Goal: Task Accomplishment & Management: Use online tool/utility

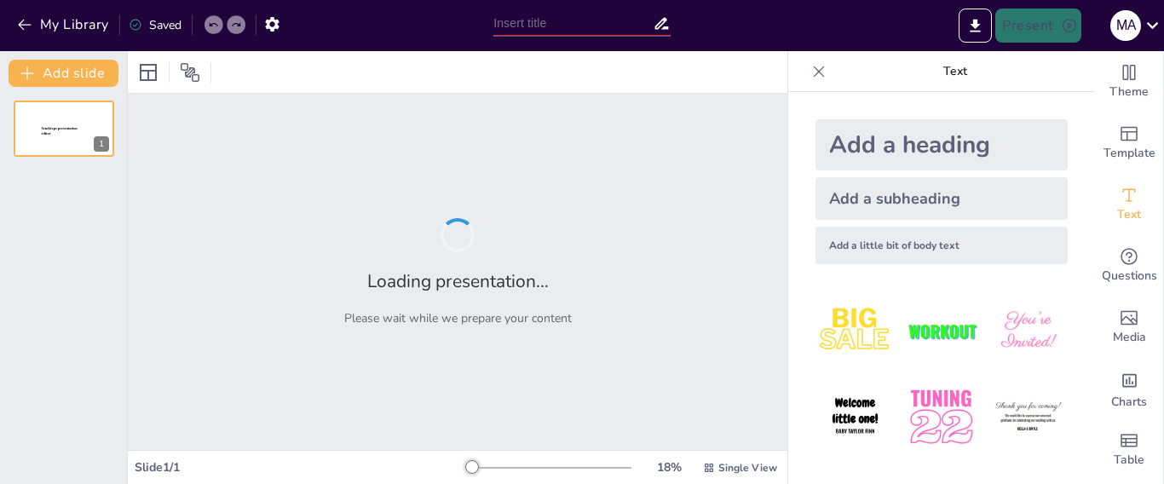
type input "Salud Mental y Bienestar: Un Enfoque Integral en el Trabajo"
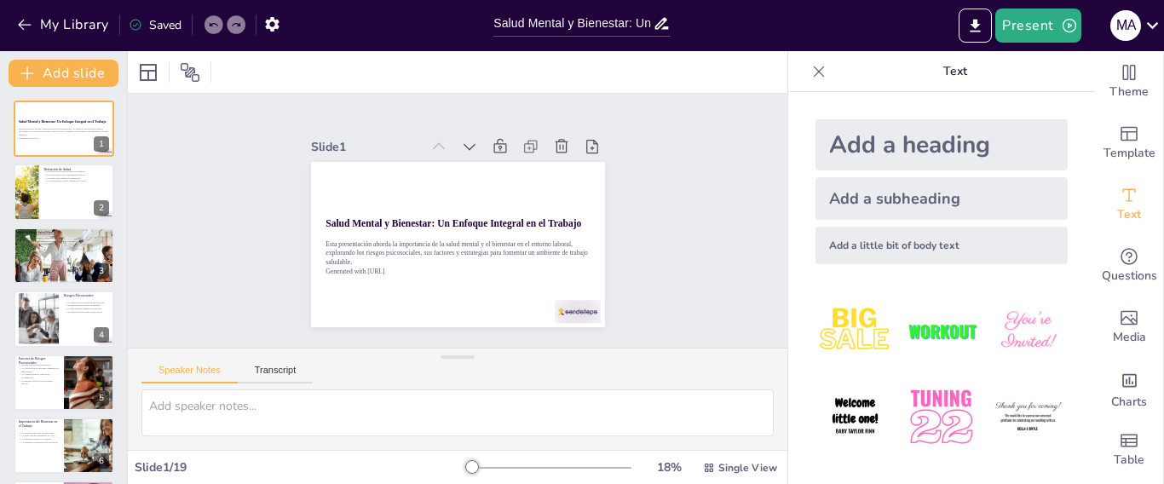
checkbox input "true"
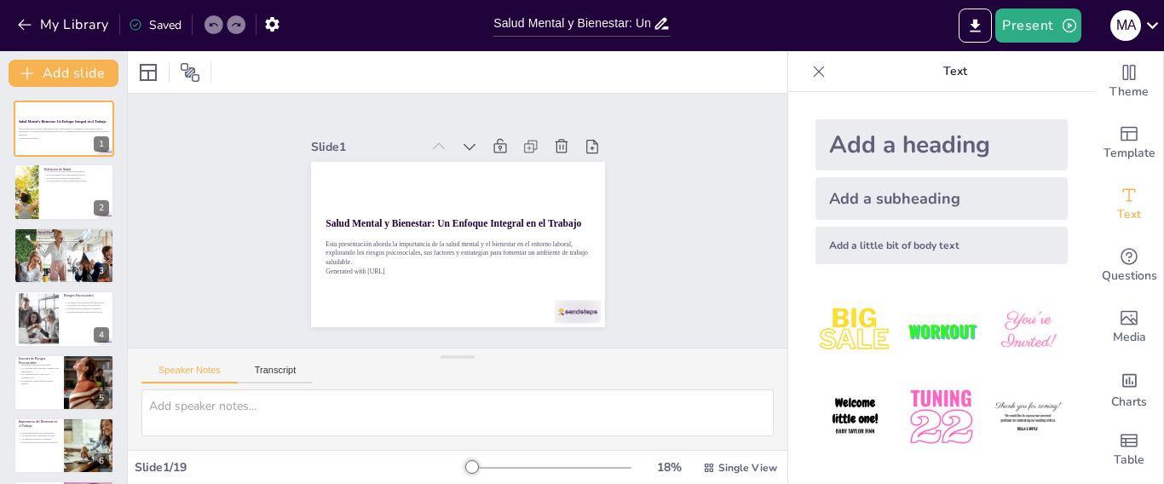
click at [911, 326] on img at bounding box center [941, 331] width 79 height 79
checkbox input "true"
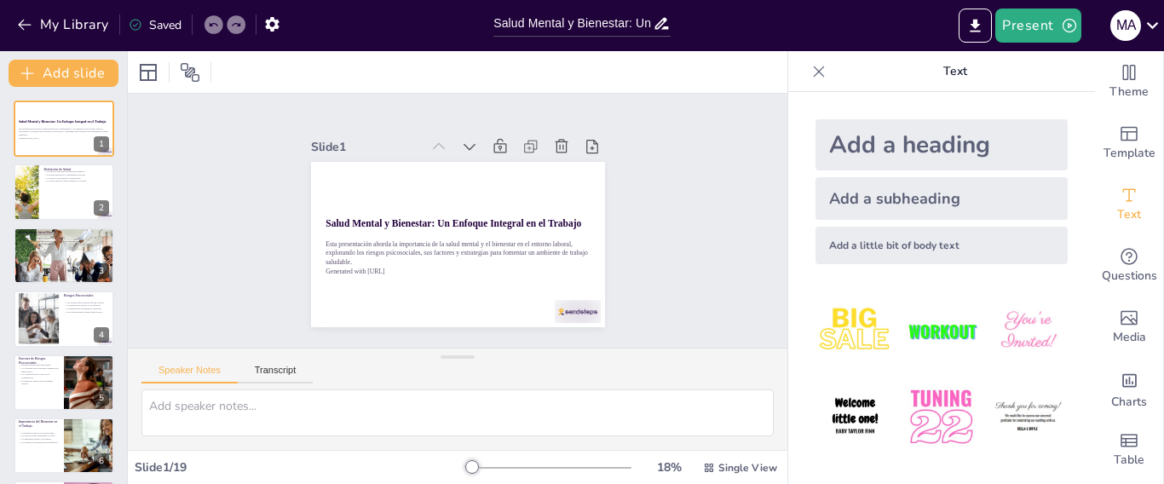
checkbox input "true"
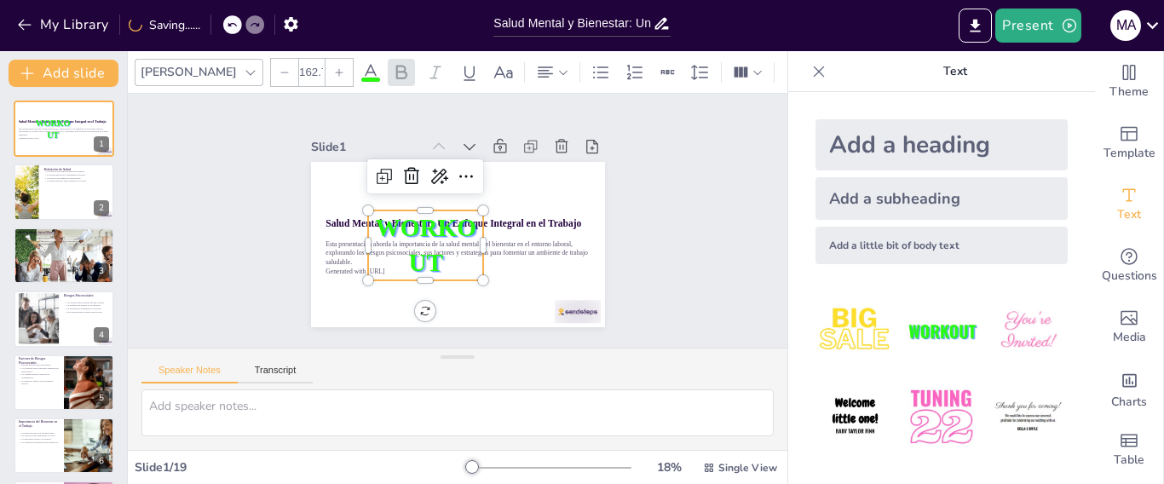
checkbox input "true"
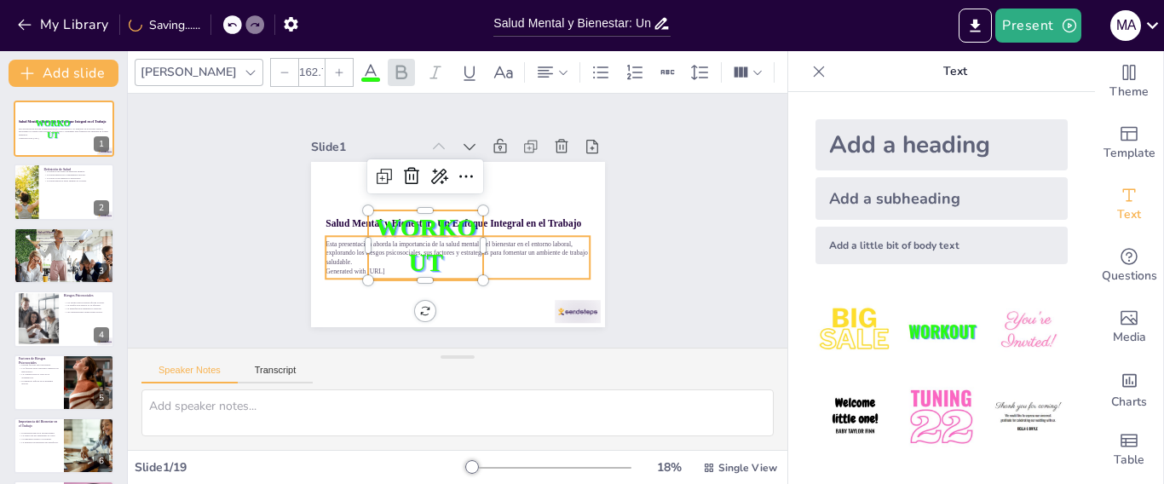
checkbox input "true"
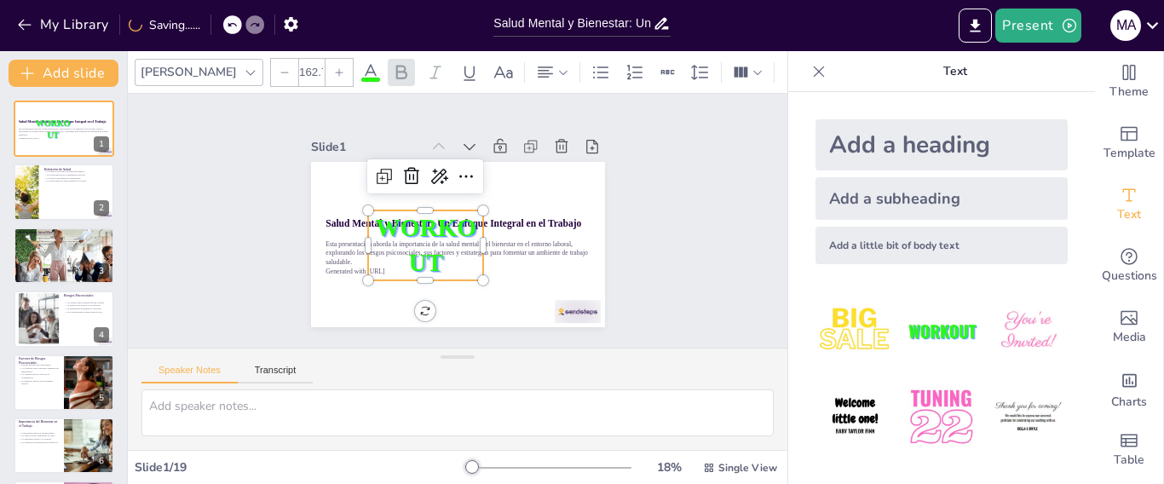
checkbox input "true"
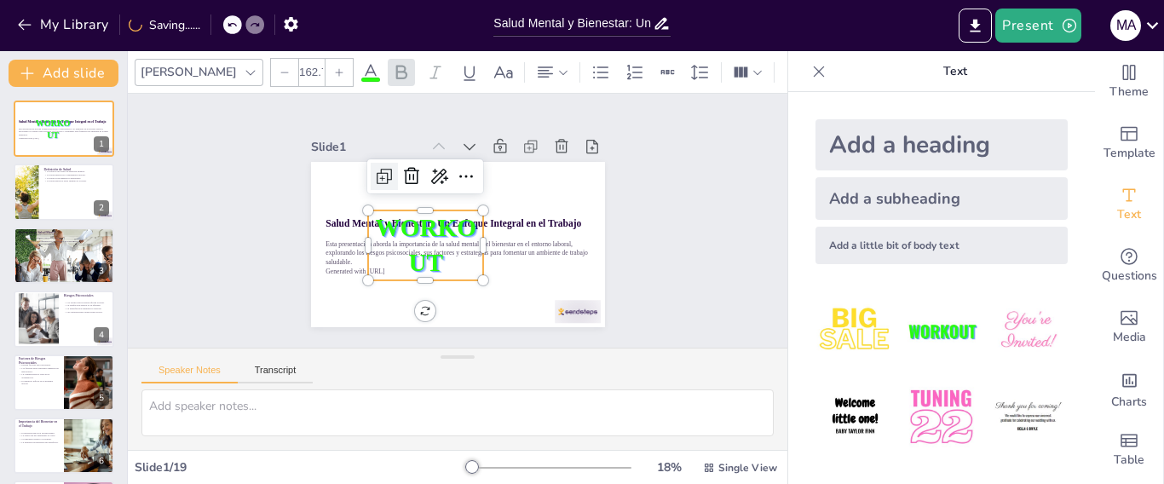
checkbox input "true"
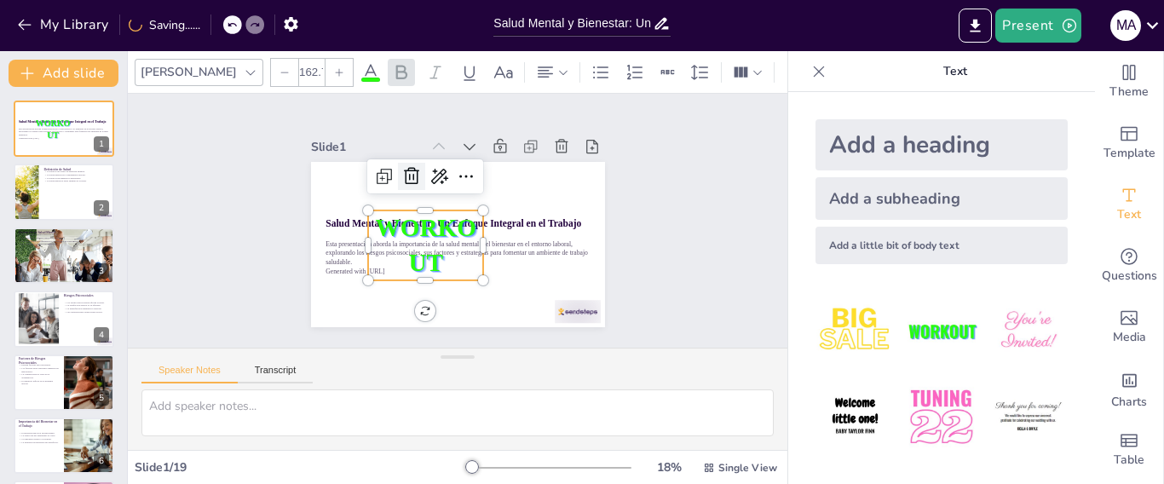
click at [407, 260] on icon at bounding box center [418, 271] width 22 height 22
checkbox input "true"
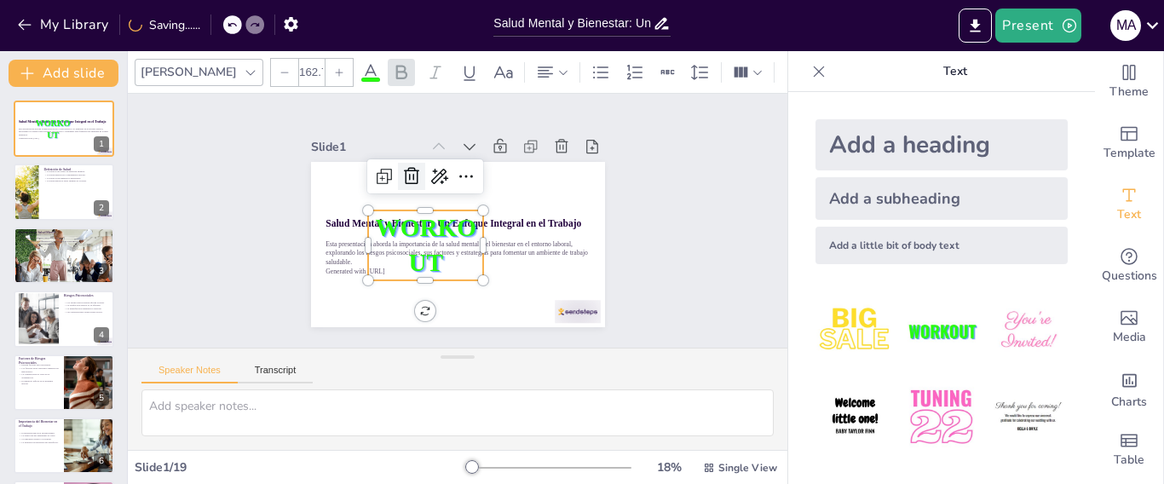
checkbox input "true"
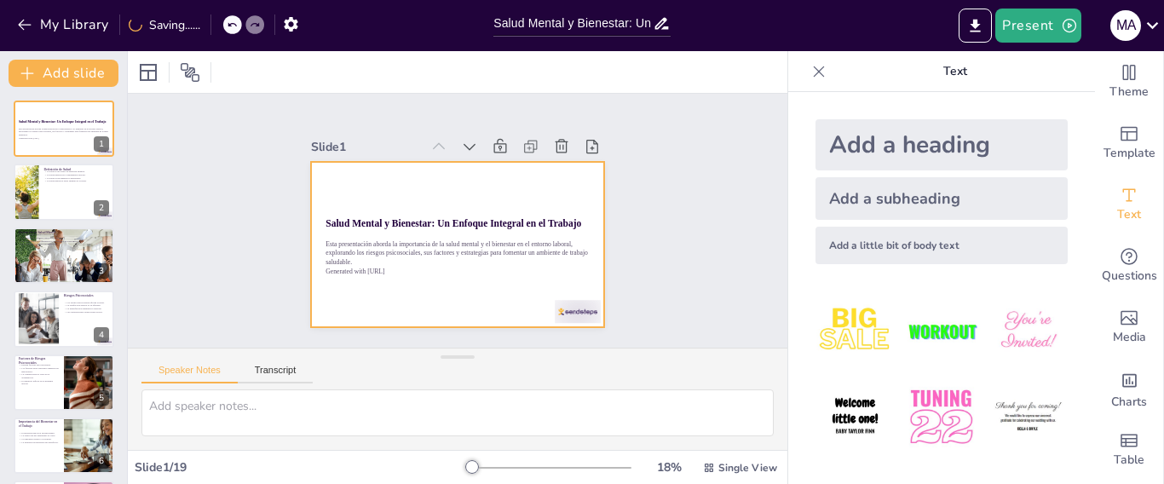
checkbox input "true"
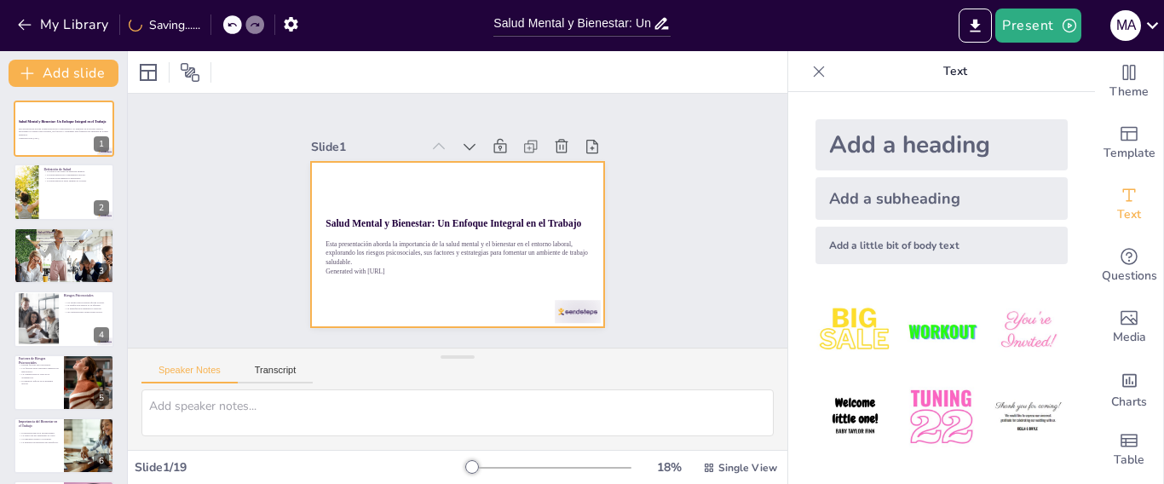
checkbox input "true"
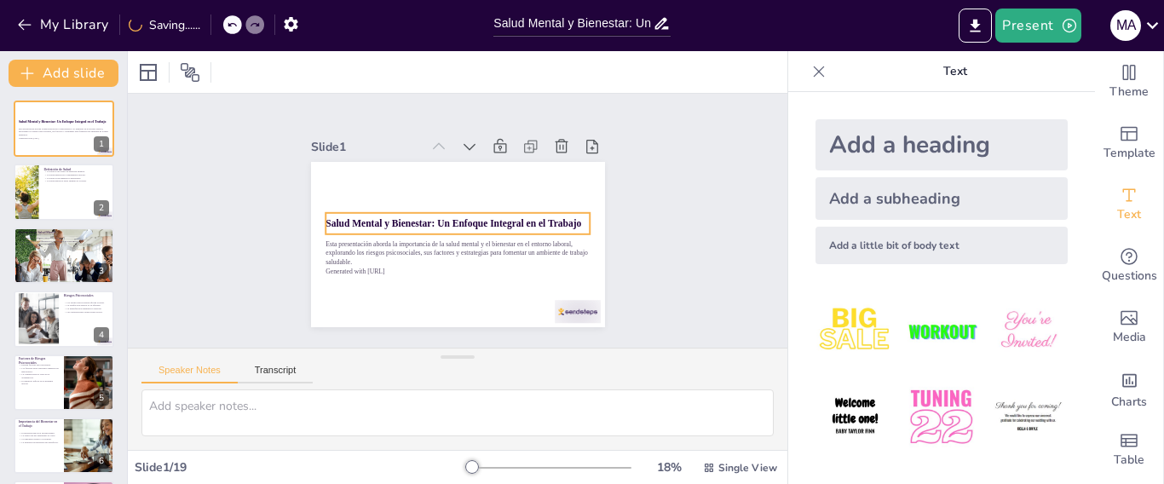
checkbox input "true"
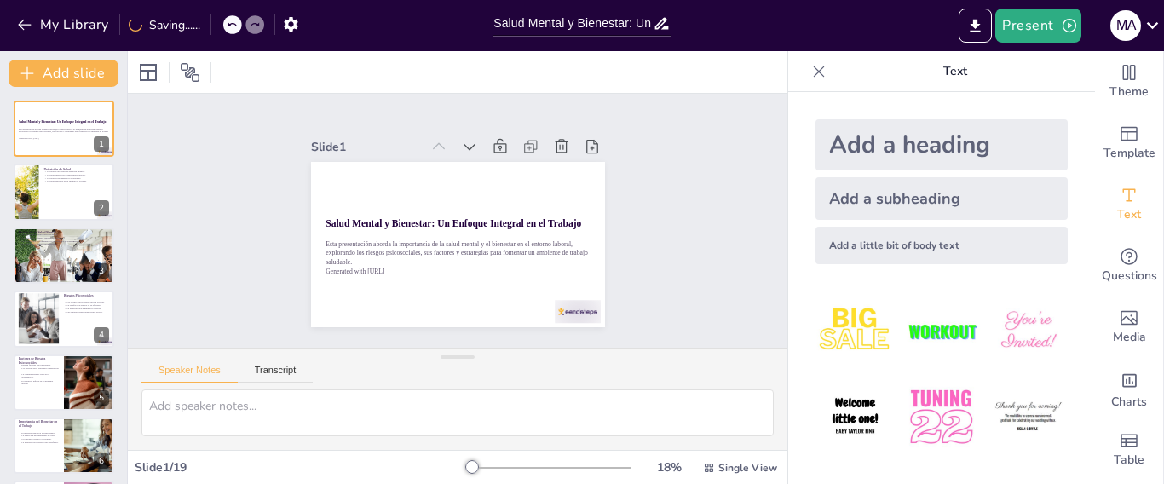
checkbox input "true"
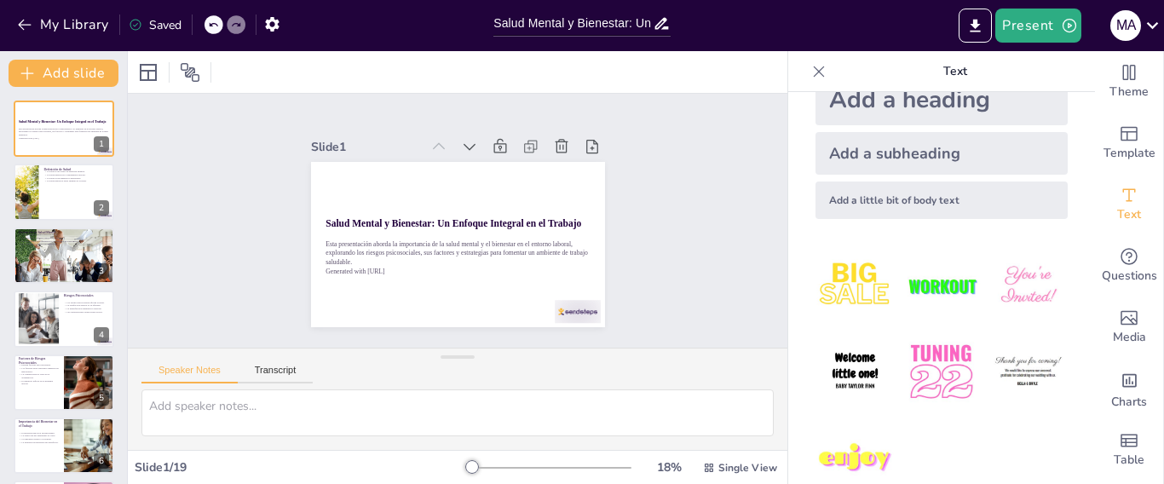
scroll to position [46, 0]
checkbox input "true"
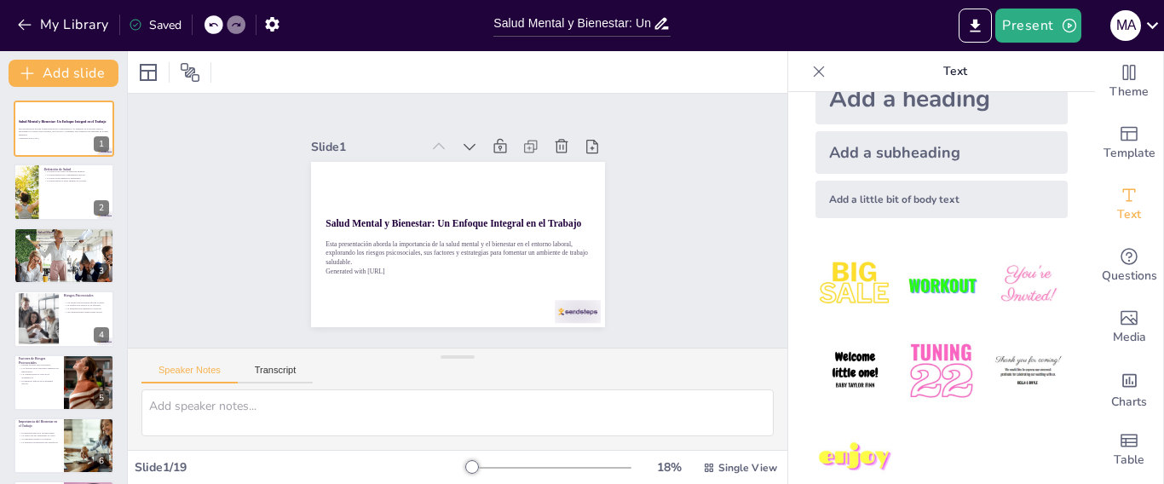
checkbox input "true"
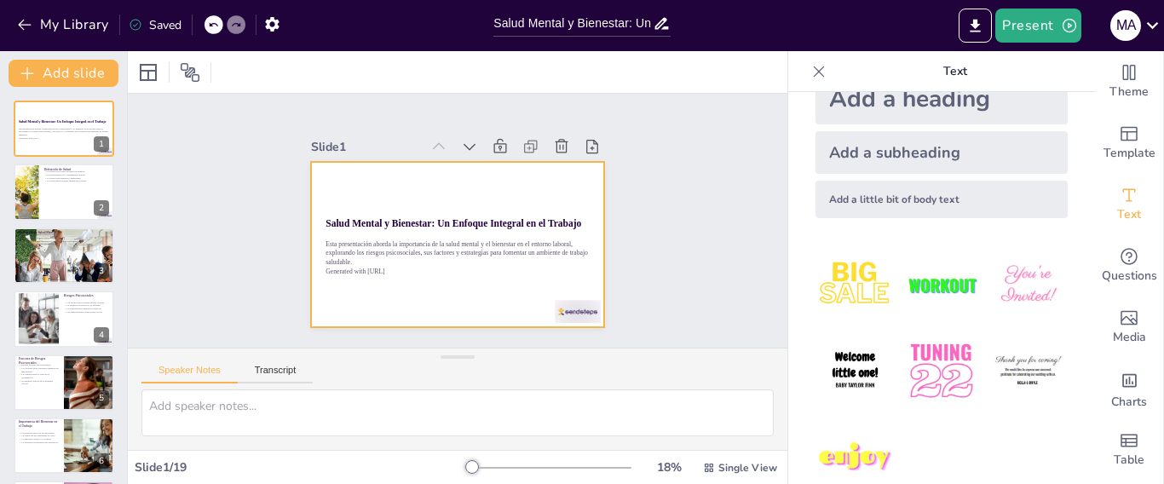
checkbox input "true"
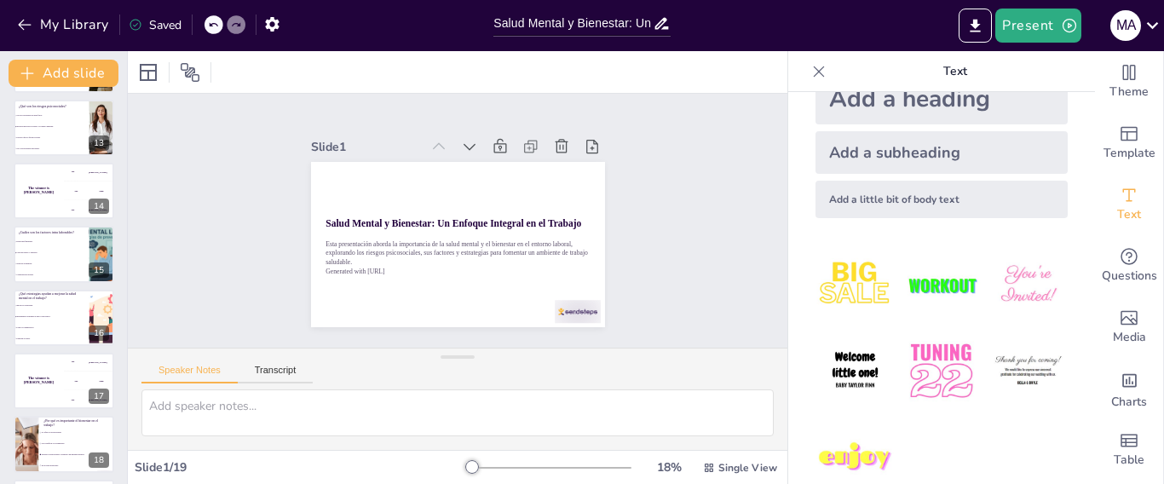
scroll to position [828, 0]
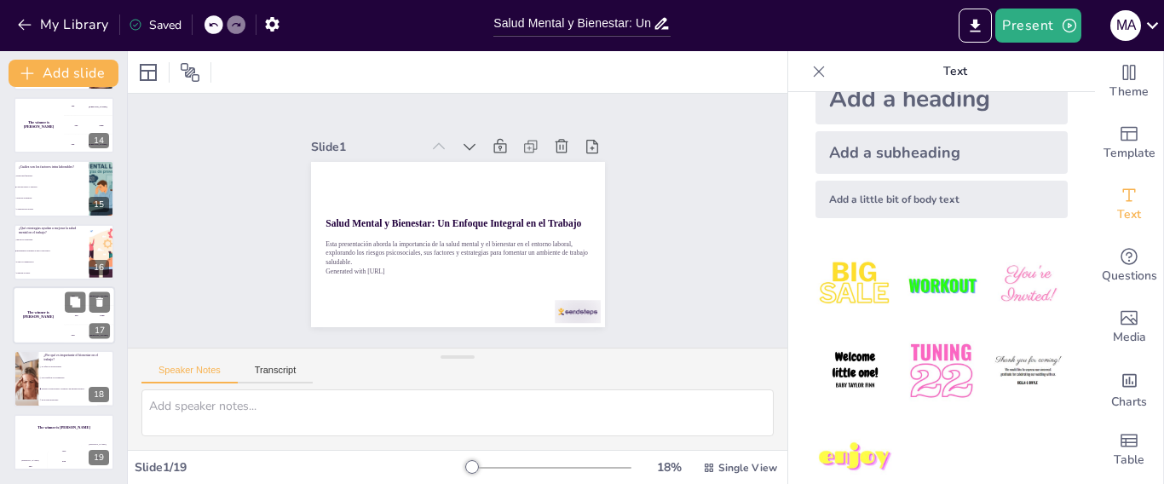
checkbox input "true"
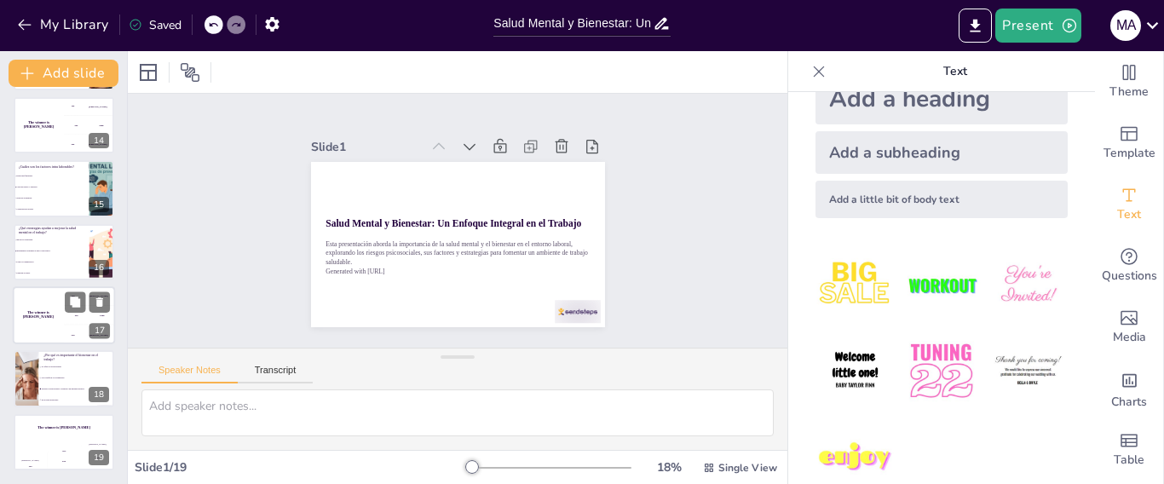
checkbox input "true"
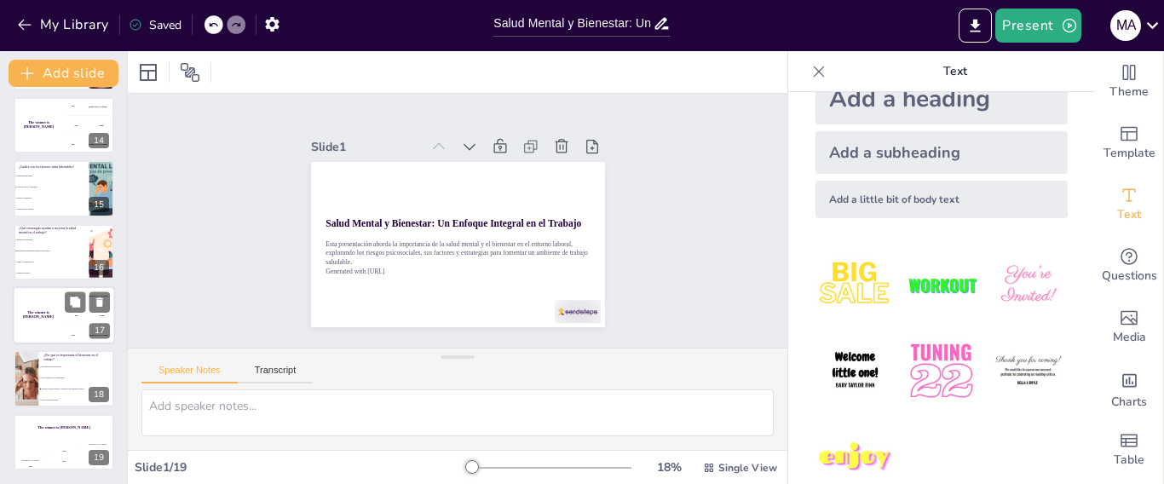
click at [67, 326] on div "300 Niels" at bounding box center [89, 335] width 51 height 19
checkbox input "true"
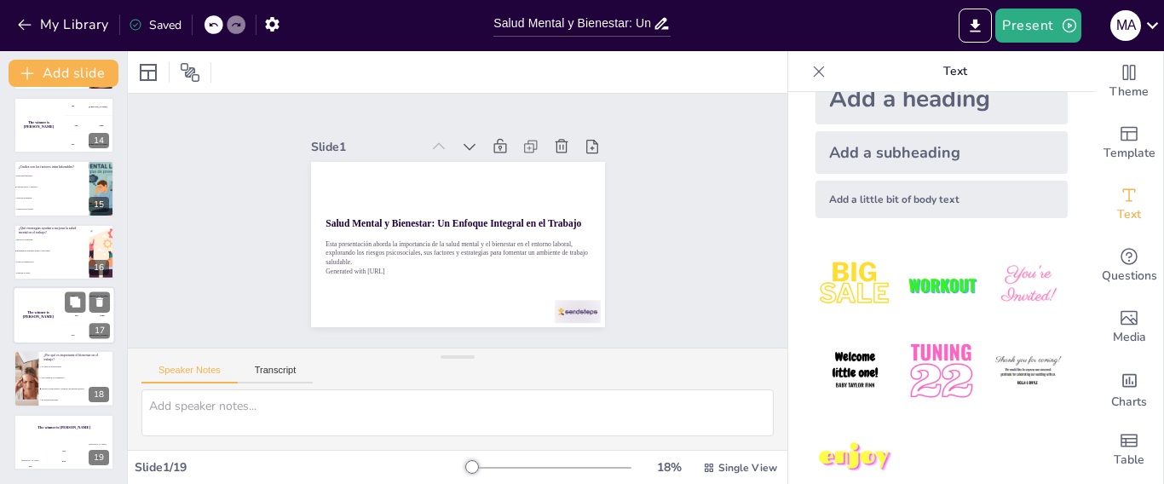
checkbox input "true"
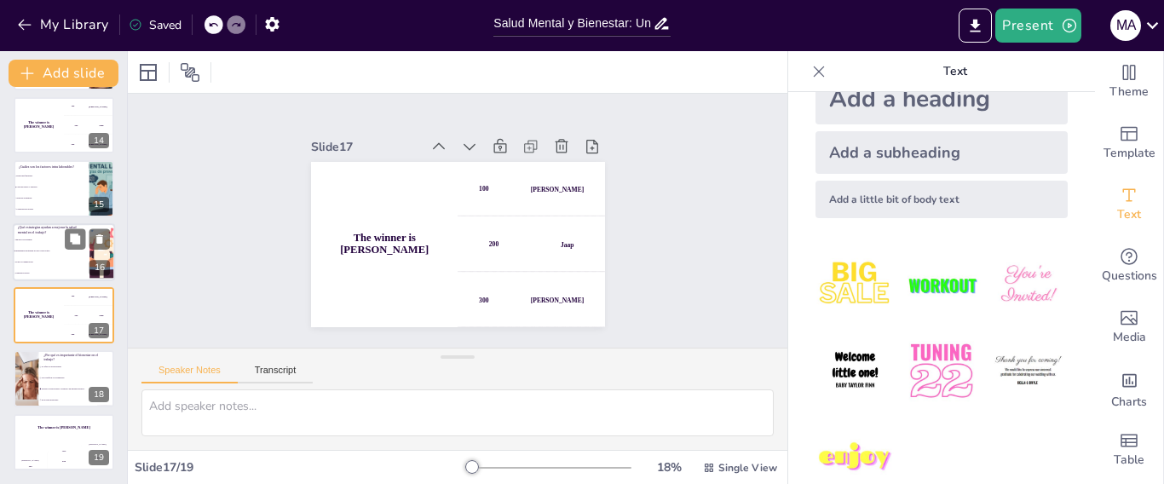
checkbox input "true"
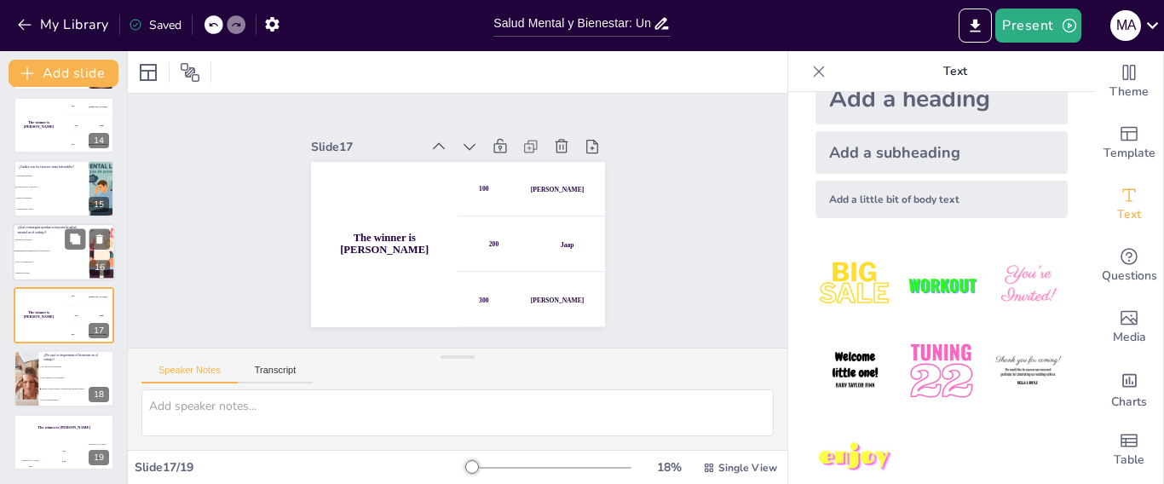
checkbox input "true"
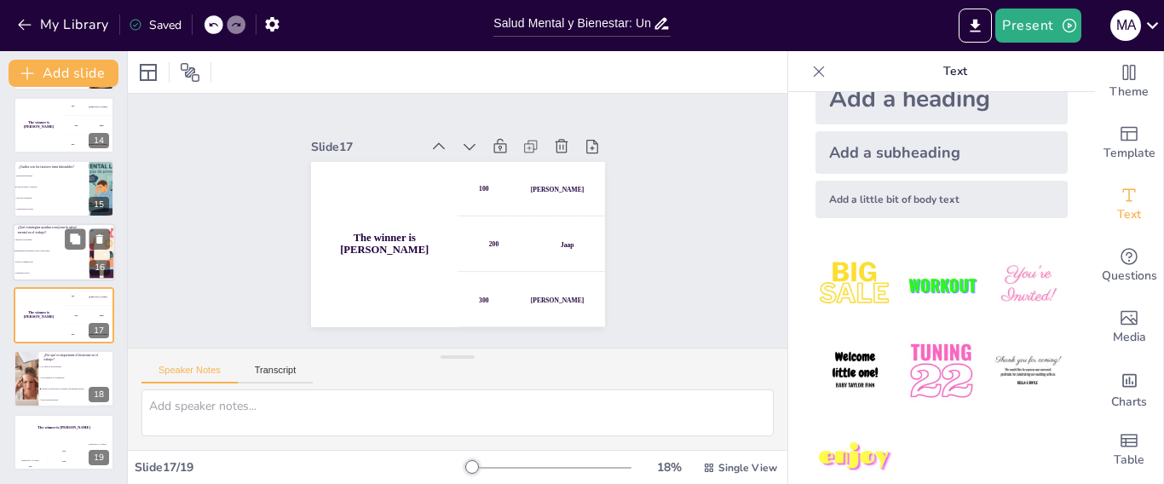
checkbox input "true"
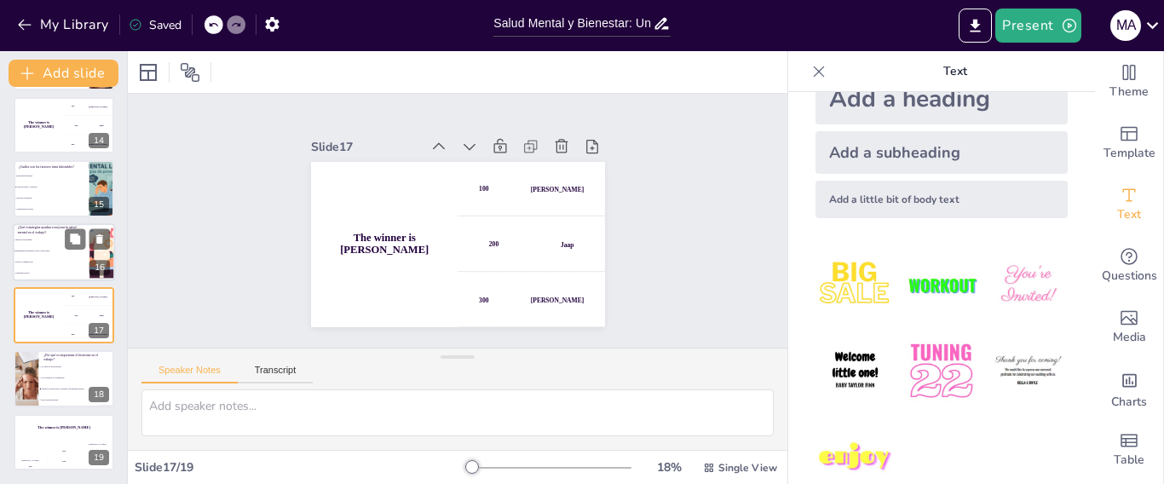
checkbox input "true"
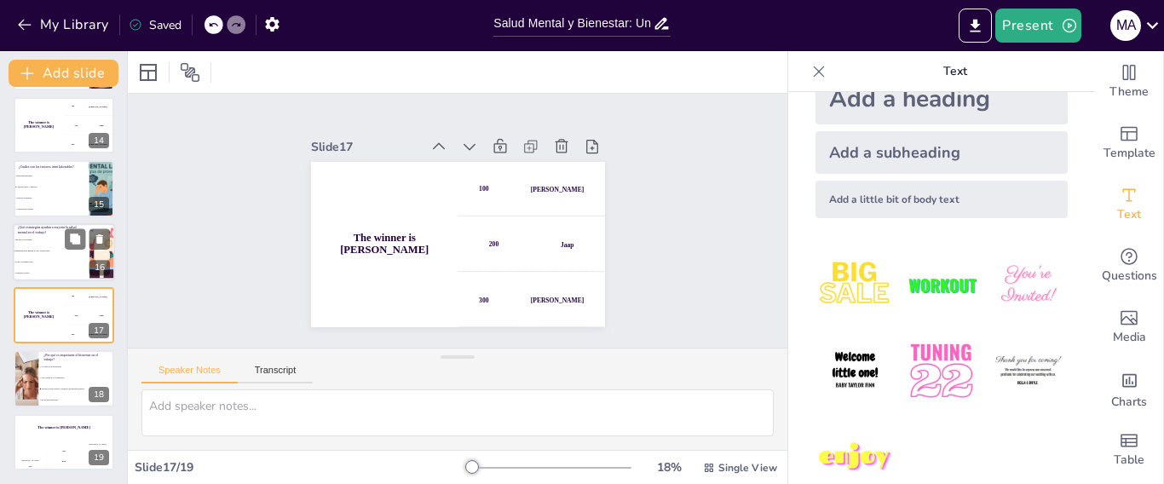
checkbox input "true"
click at [55, 251] on span "Implementar programas de apoyo psicológico." at bounding box center [51, 251] width 73 height 3
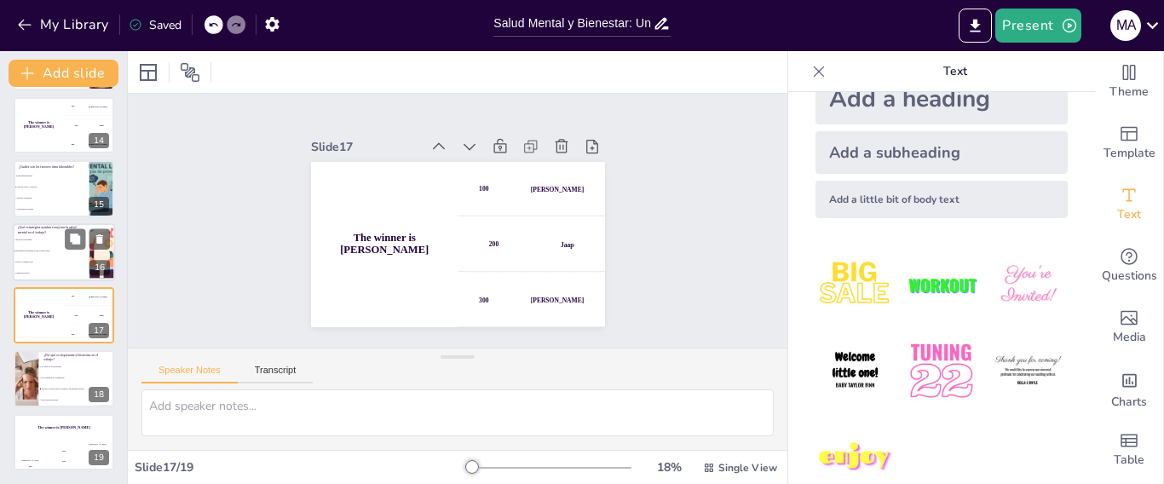
type textarea "La respuesta correcta es la opción 2, que se relaciona con las estrategias para…"
checkbox input "true"
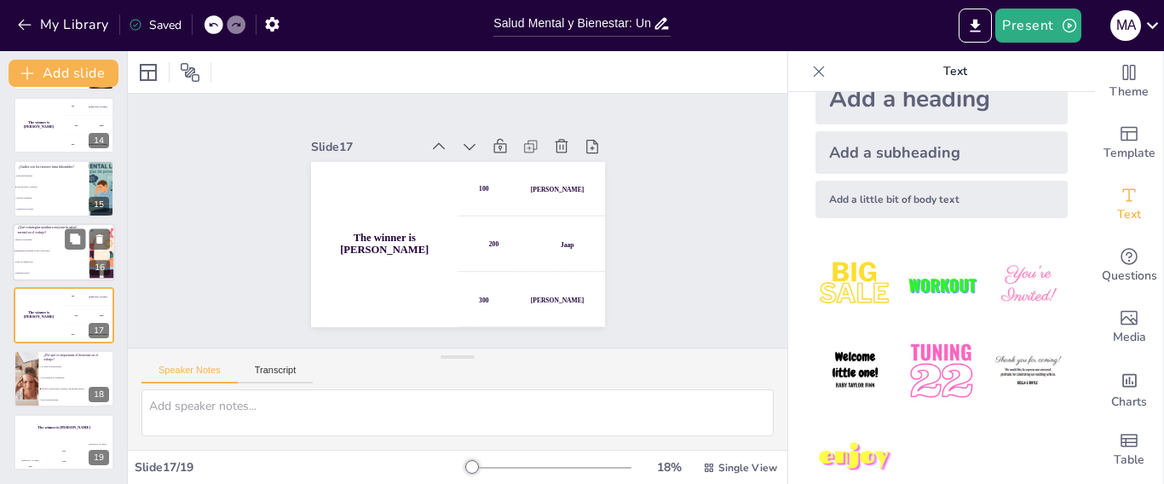
checkbox input "true"
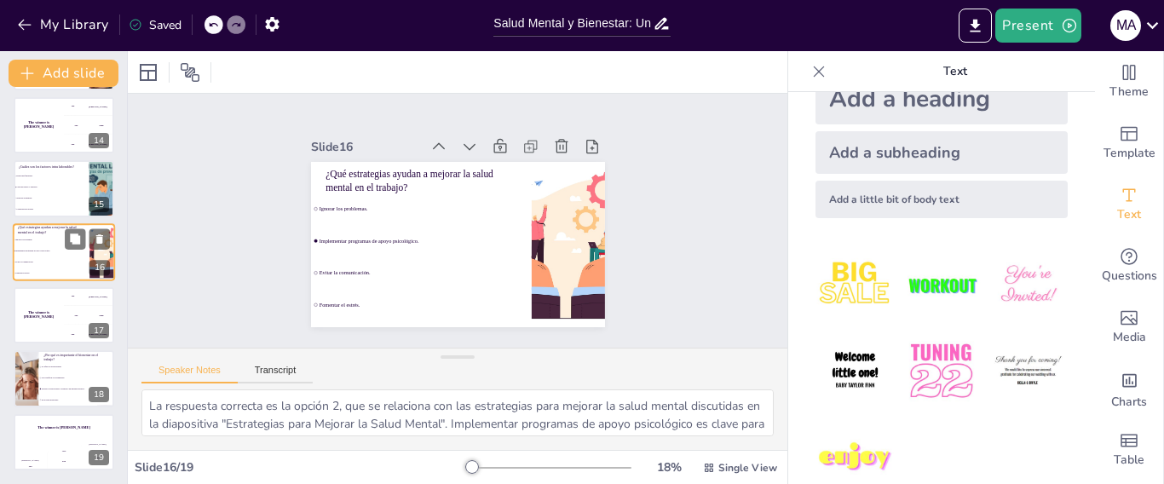
scroll to position [794, 0]
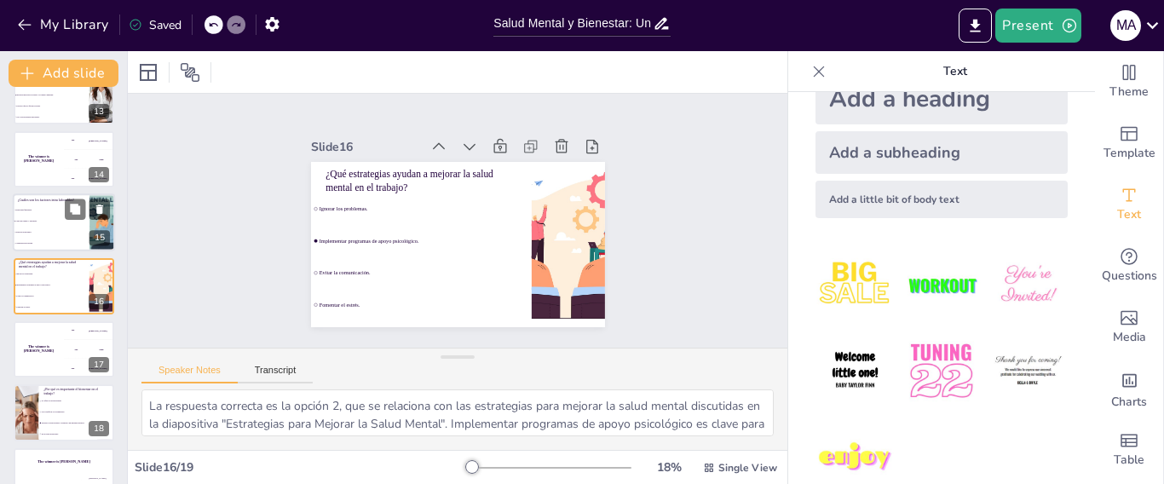
checkbox input "true"
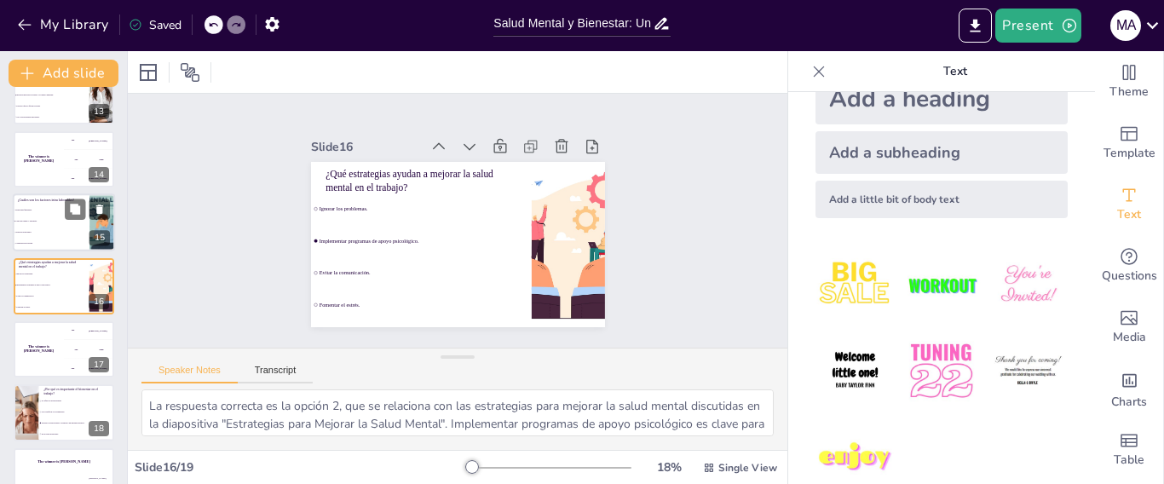
checkbox input "true"
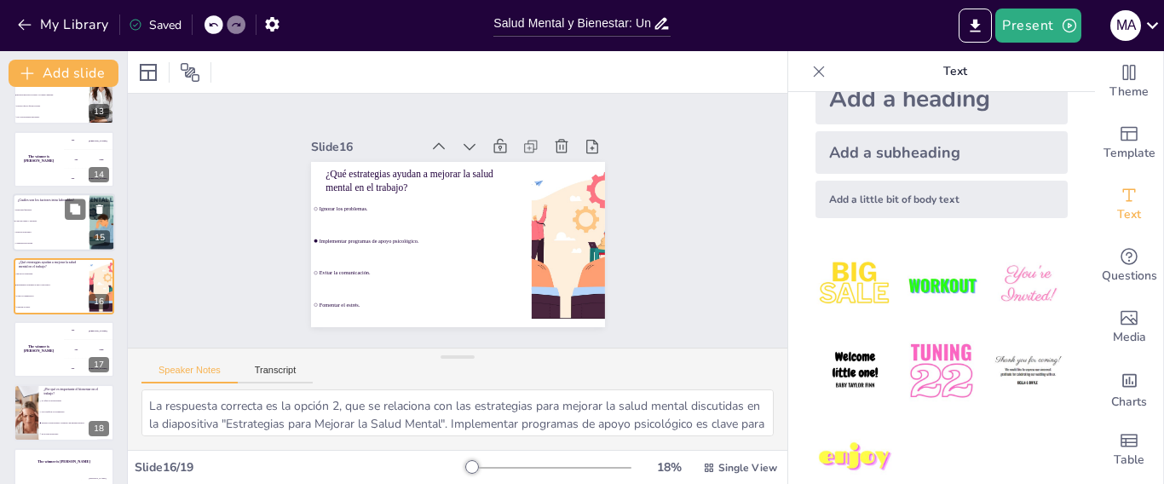
checkbox input "true"
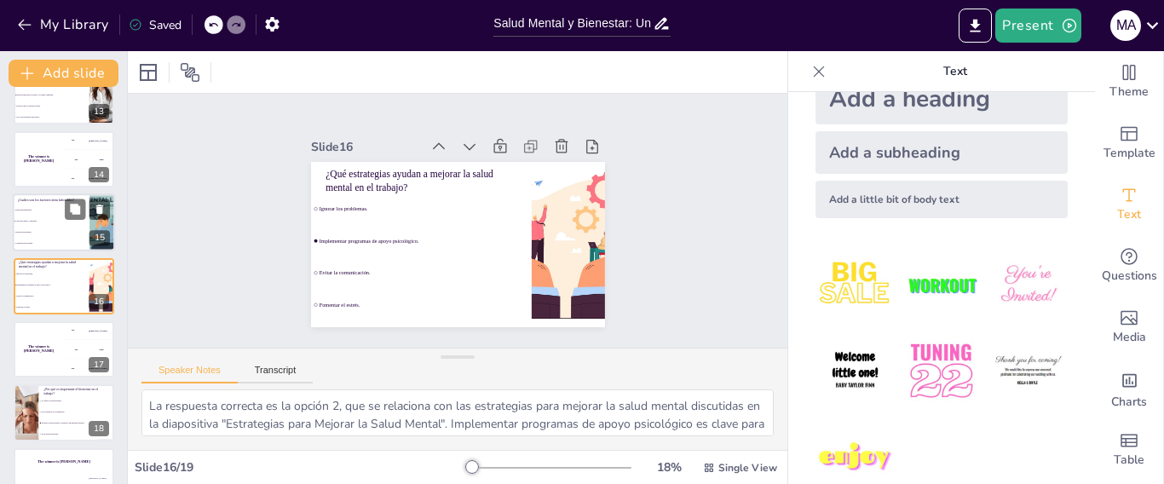
checkbox input "true"
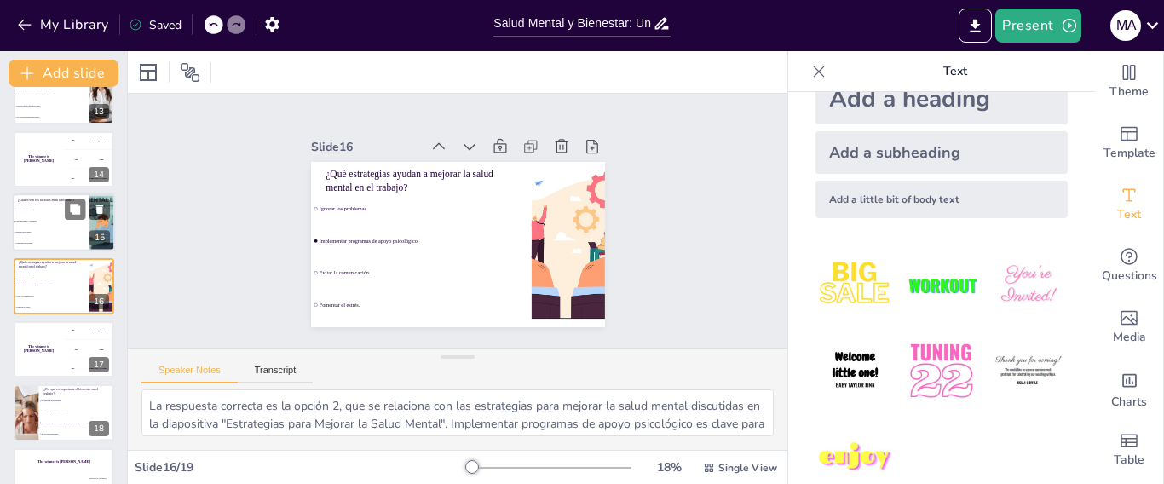
checkbox input "true"
click at [55, 215] on li "Relaciones familiares." at bounding box center [51, 210] width 77 height 11
type textarea "La respuesta correcta es la opción 2, que se relaciona con los factores intra l…"
checkbox input "true"
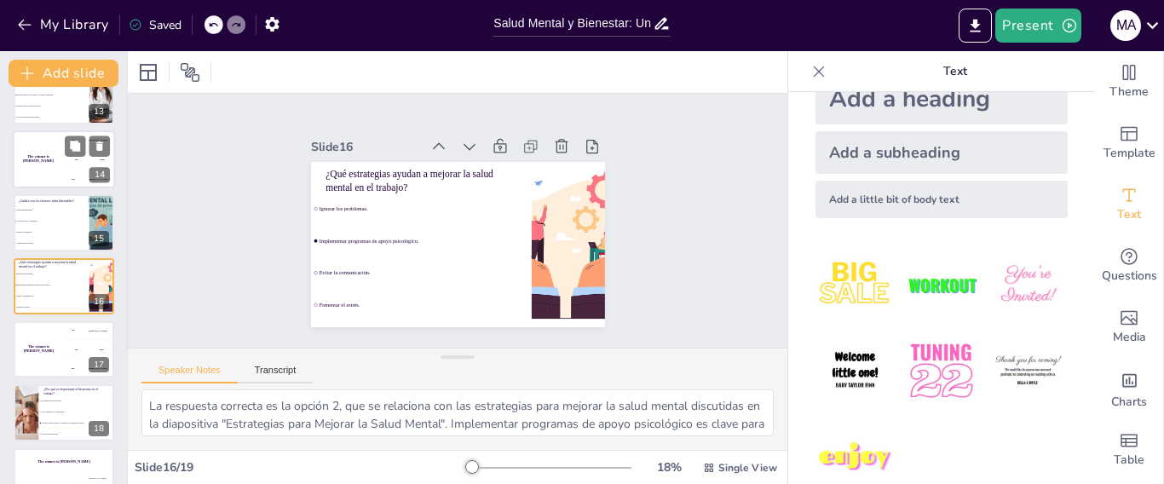
checkbox input "true"
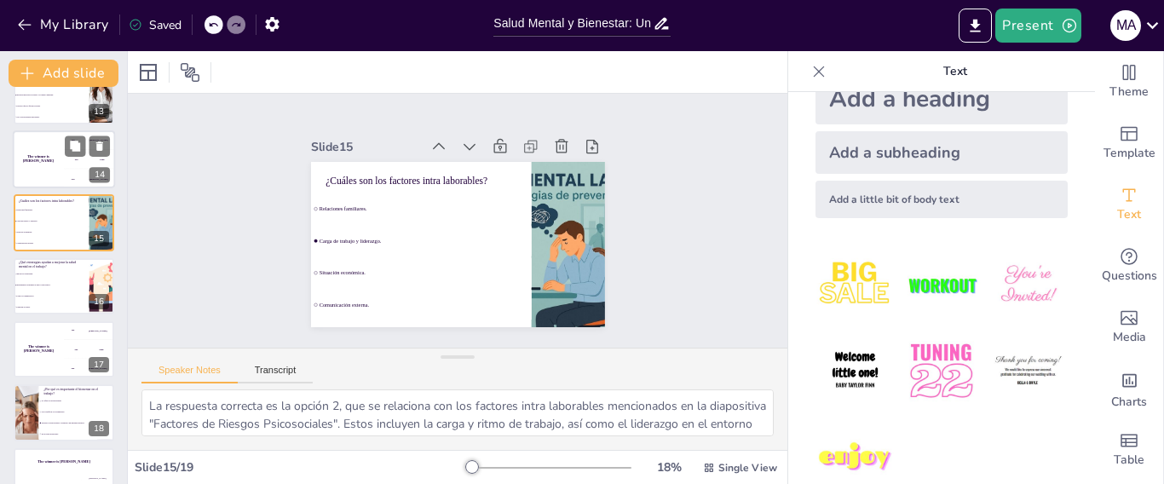
scroll to position [731, 0]
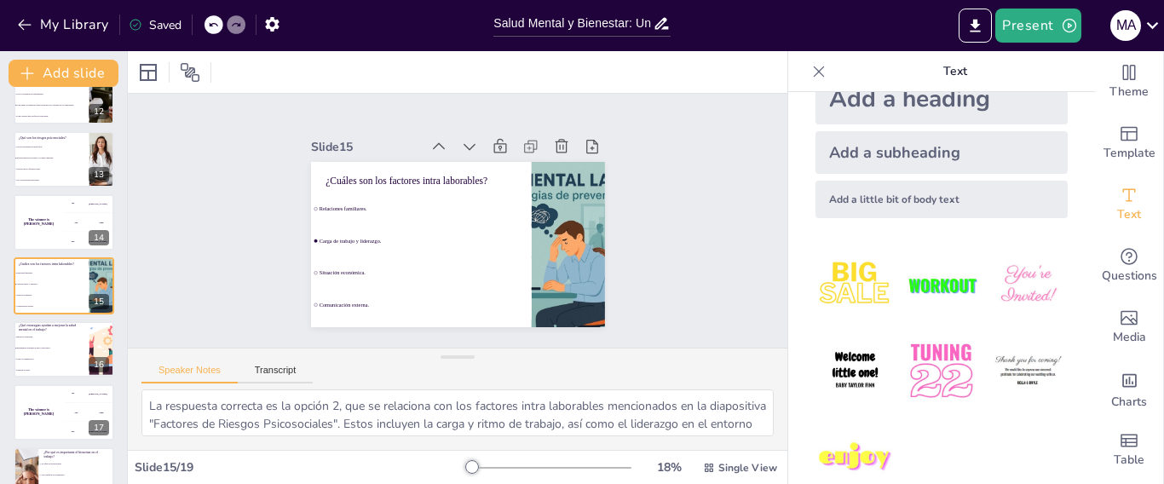
checkbox input "true"
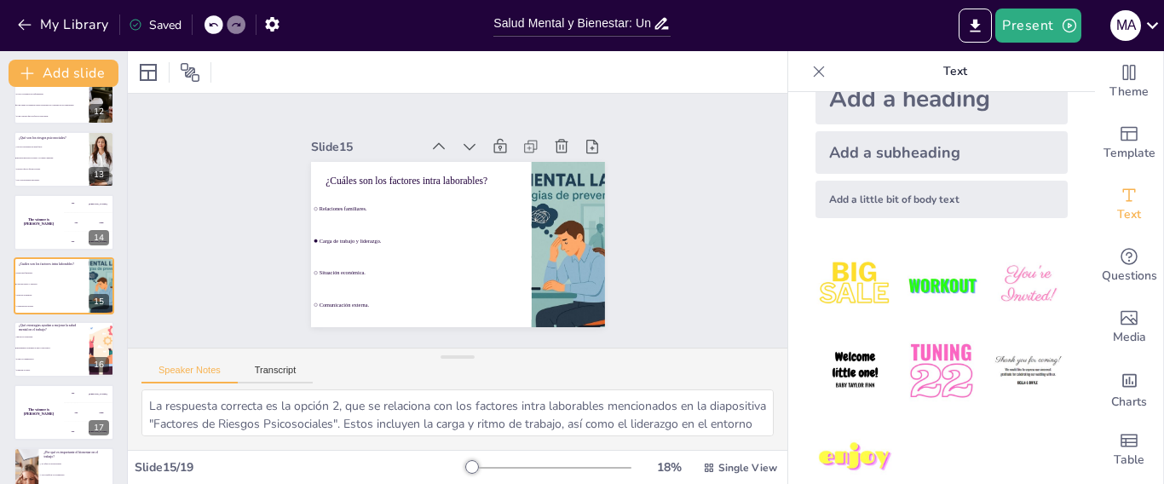
checkbox input "true"
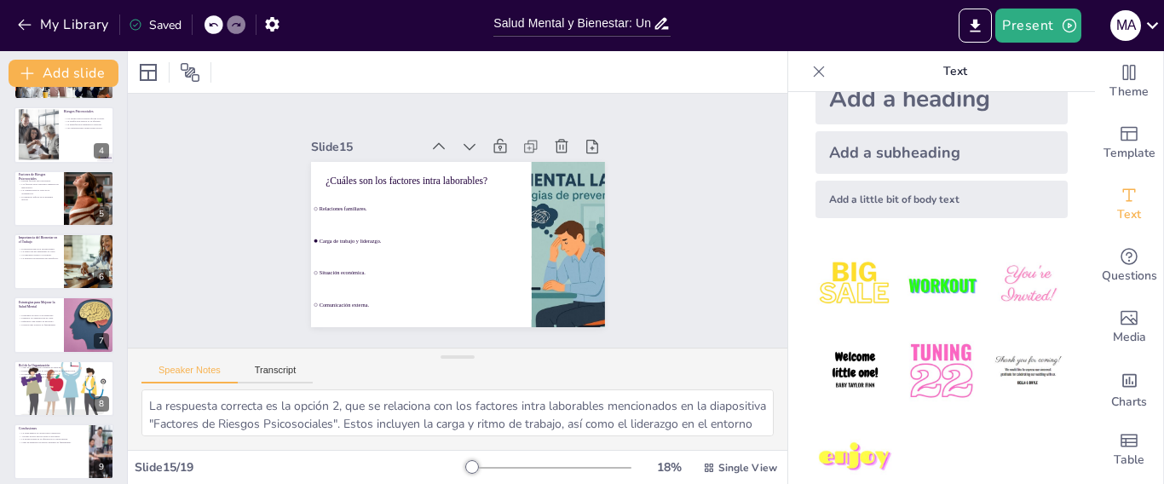
scroll to position [0, 0]
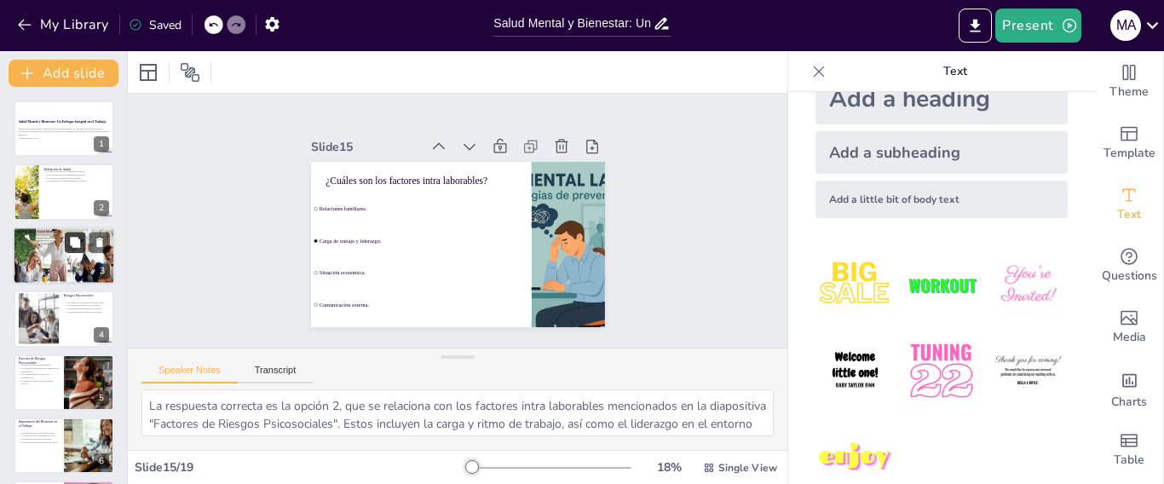
checkbox input "true"
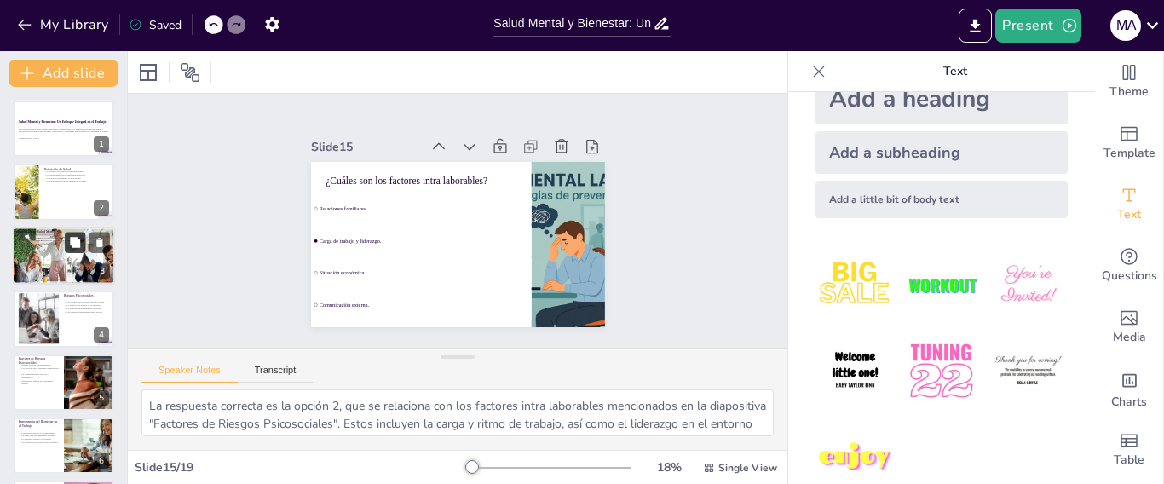
checkbox input "true"
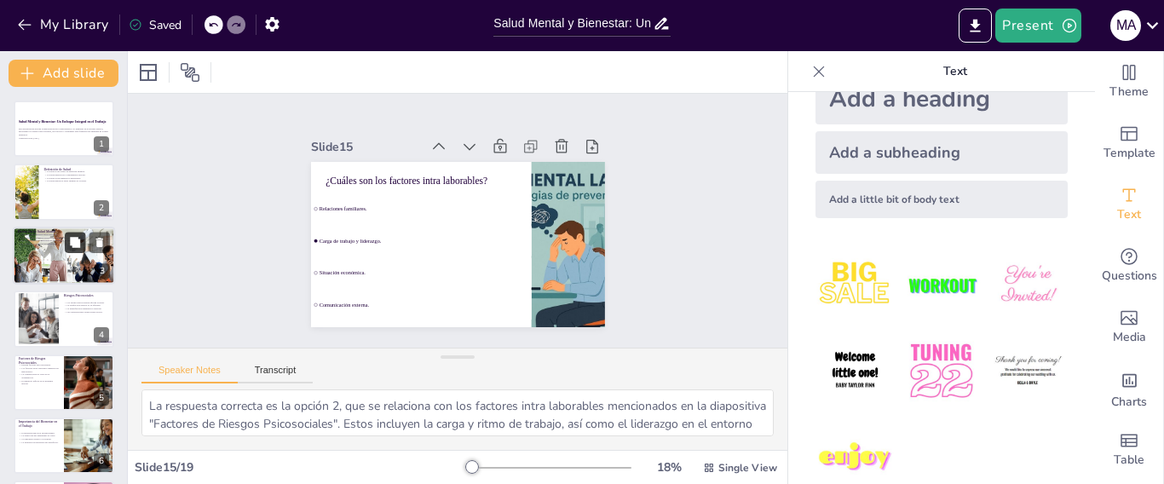
checkbox input "true"
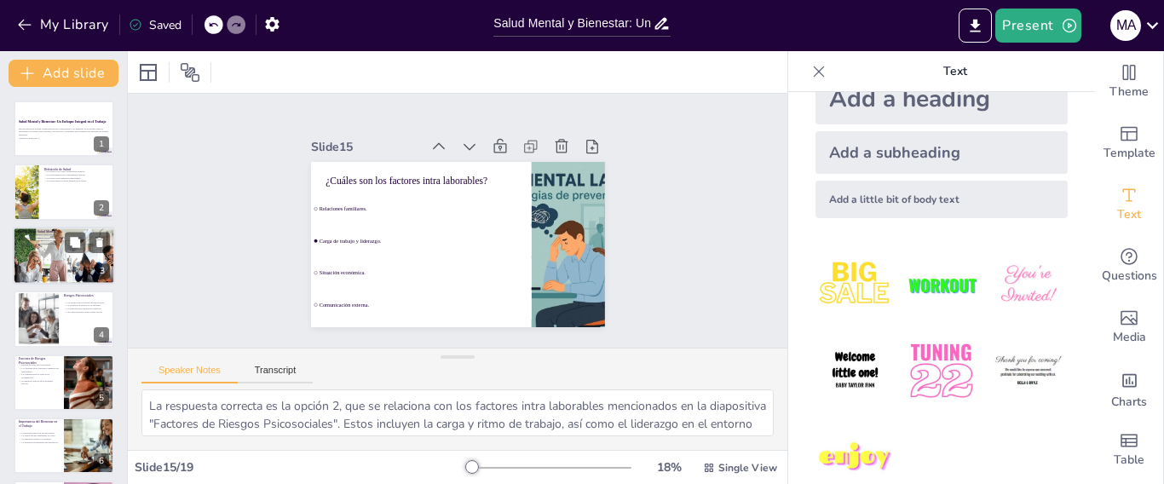
checkbox input "true"
click at [77, 262] on div at bounding box center [64, 256] width 113 height 58
type textarea "La autoconciencia es fundamental para que los individuos reconozcan sus capacid…"
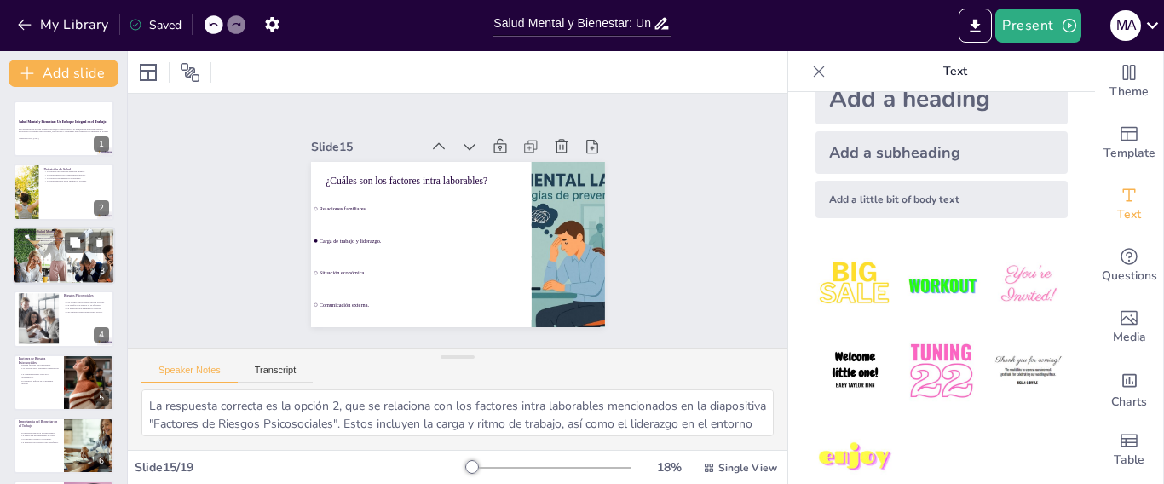
checkbox input "true"
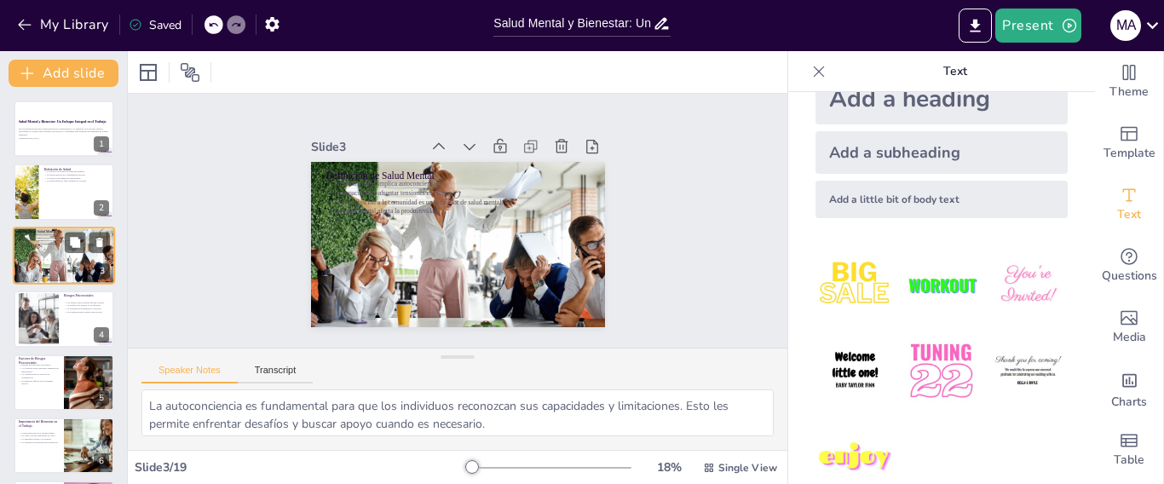
checkbox input "true"
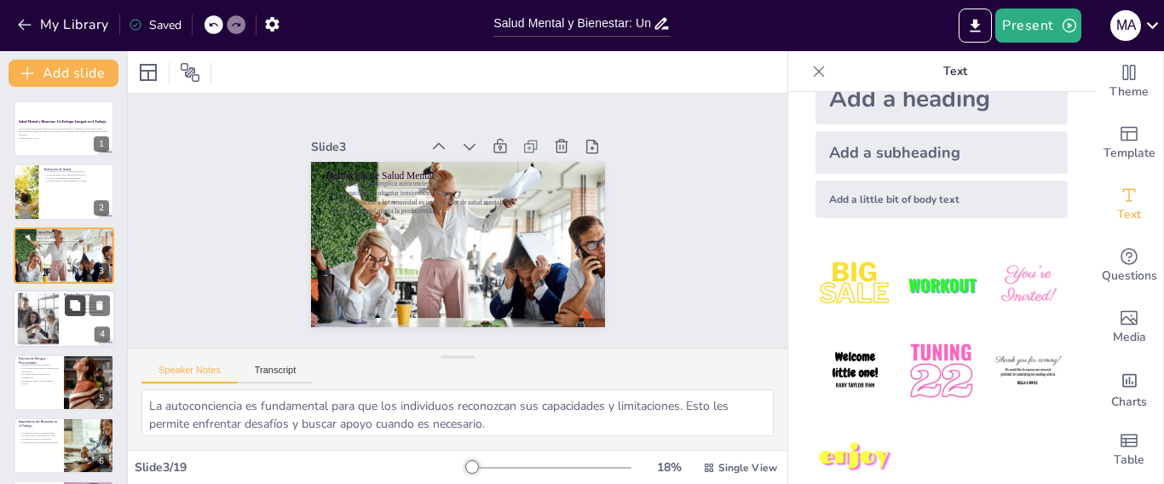
checkbox input "true"
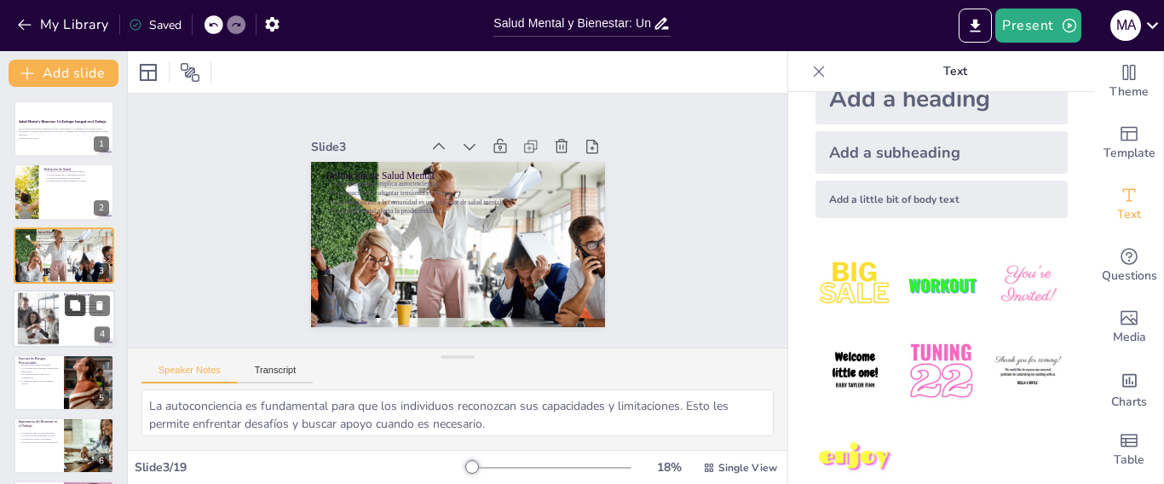
click at [82, 310] on button at bounding box center [75, 306] width 20 height 20
type textarea "Los riesgos psicosociales pueden llevar a problemas de salud física y mental. E…"
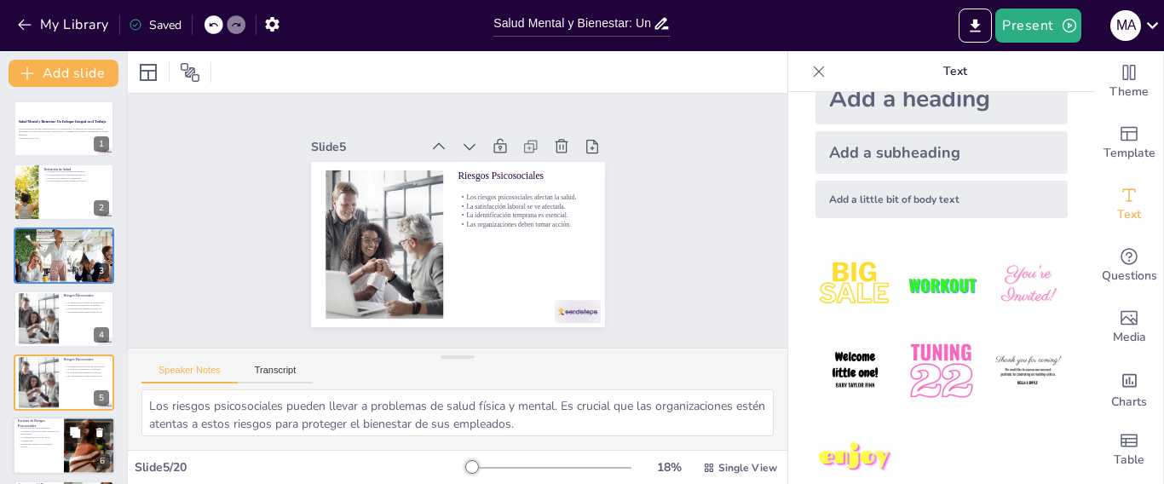
checkbox input "true"
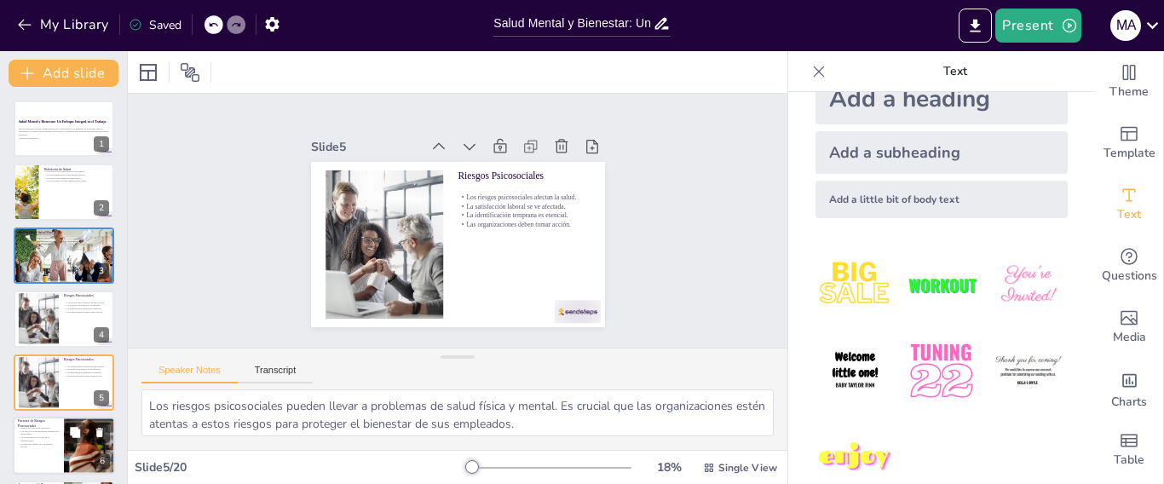
checkbox input "true"
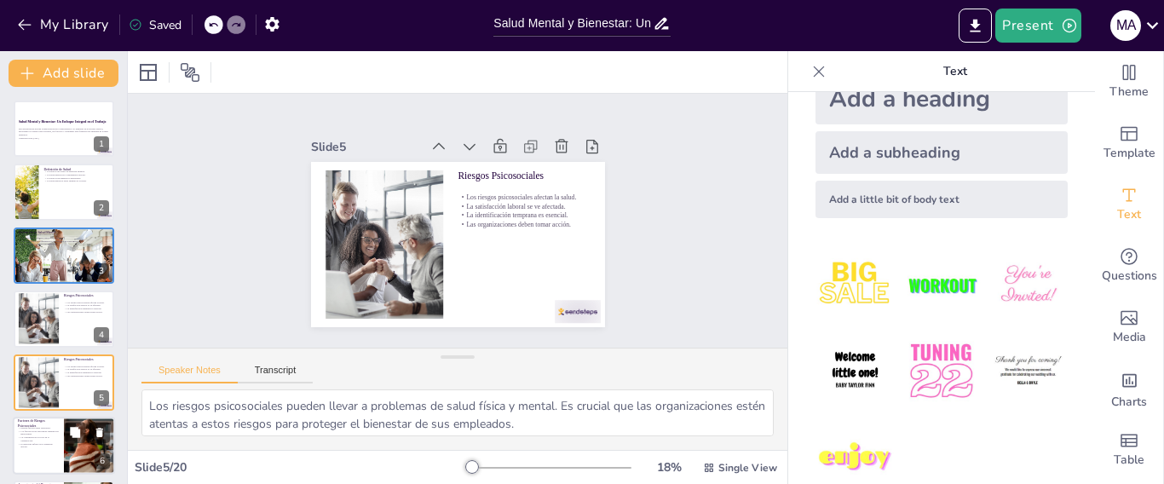
scroll to position [96, 0]
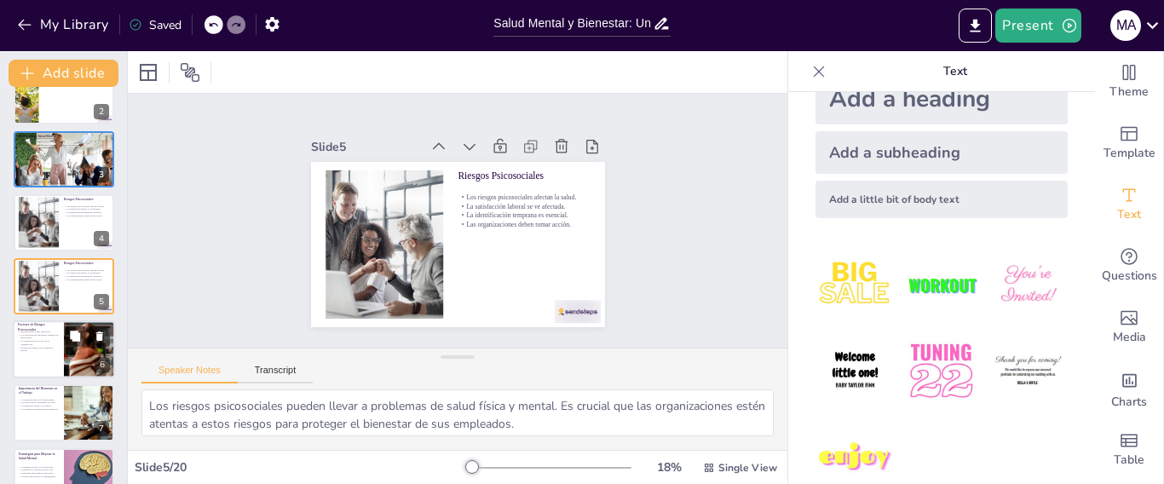
click at [67, 362] on div at bounding box center [89, 350] width 101 height 58
type textarea "Los factores intra laborables son aquellos que se relacionan directamente con e…"
checkbox input "true"
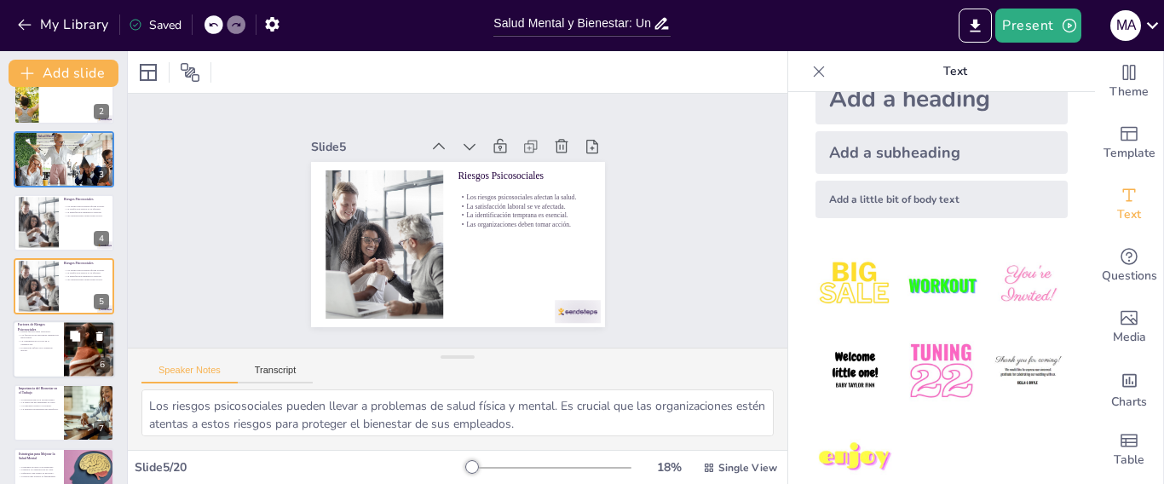
checkbox input "true"
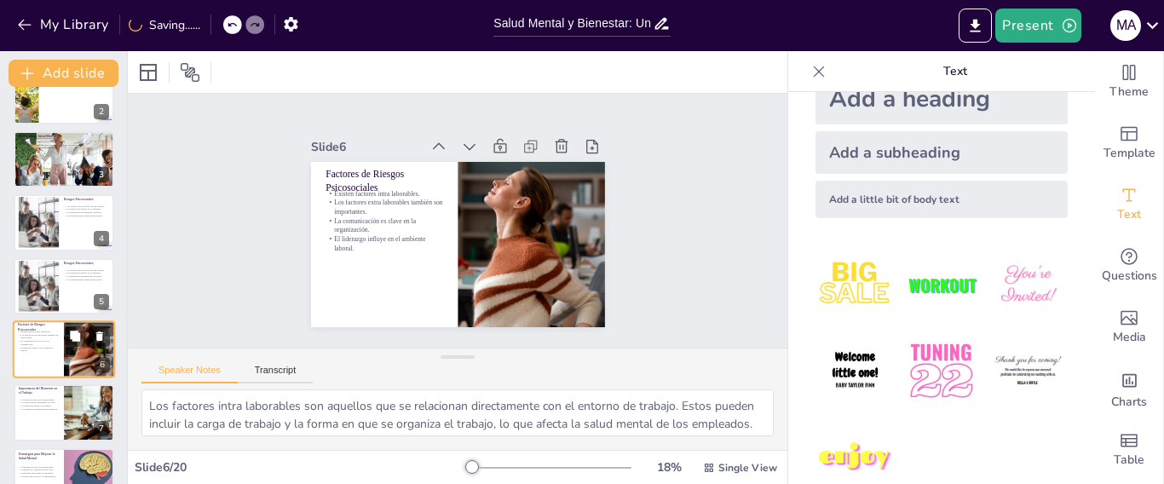
scroll to position [160, 0]
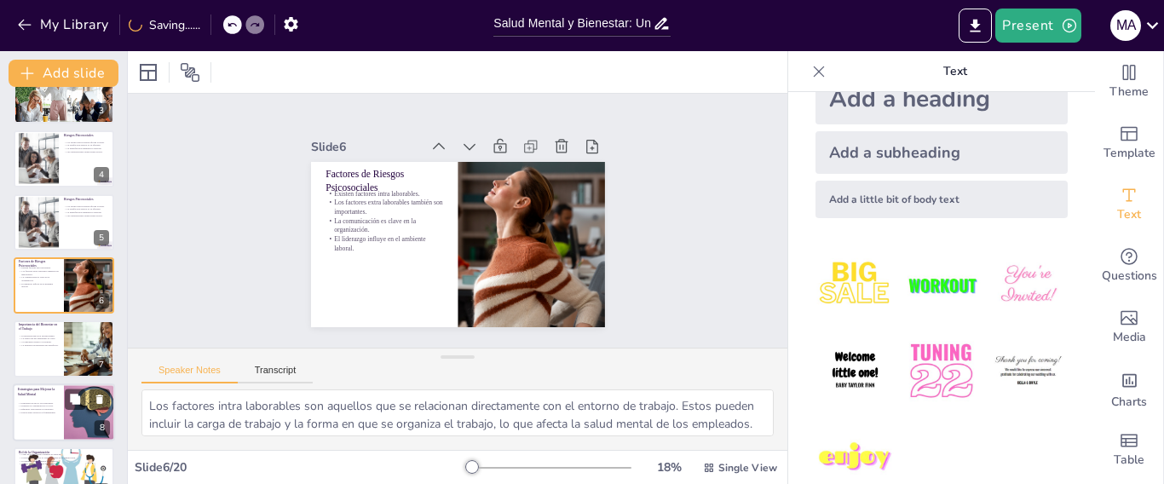
checkbox input "true"
click at [59, 365] on div at bounding box center [64, 350] width 102 height 58
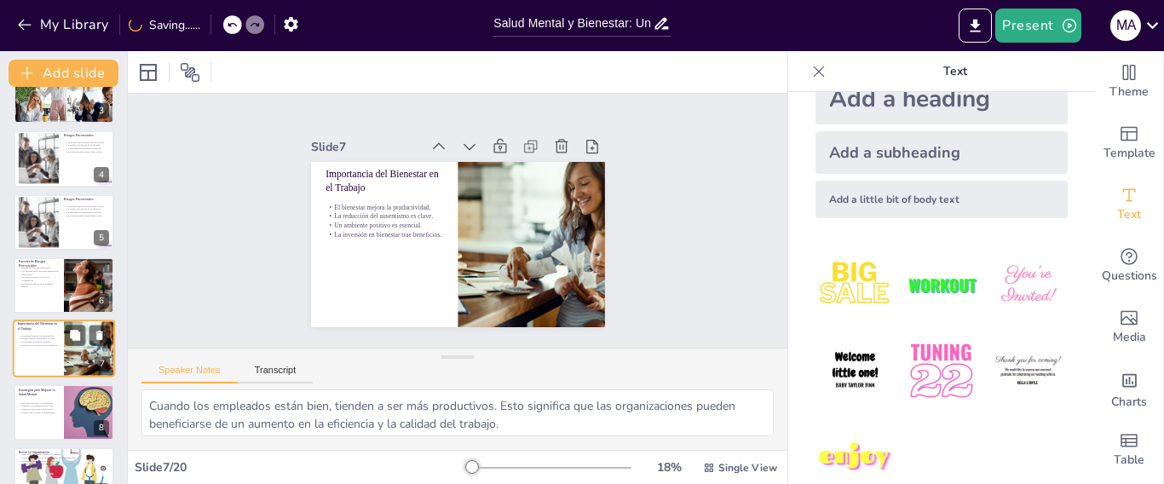
scroll to position [223, 0]
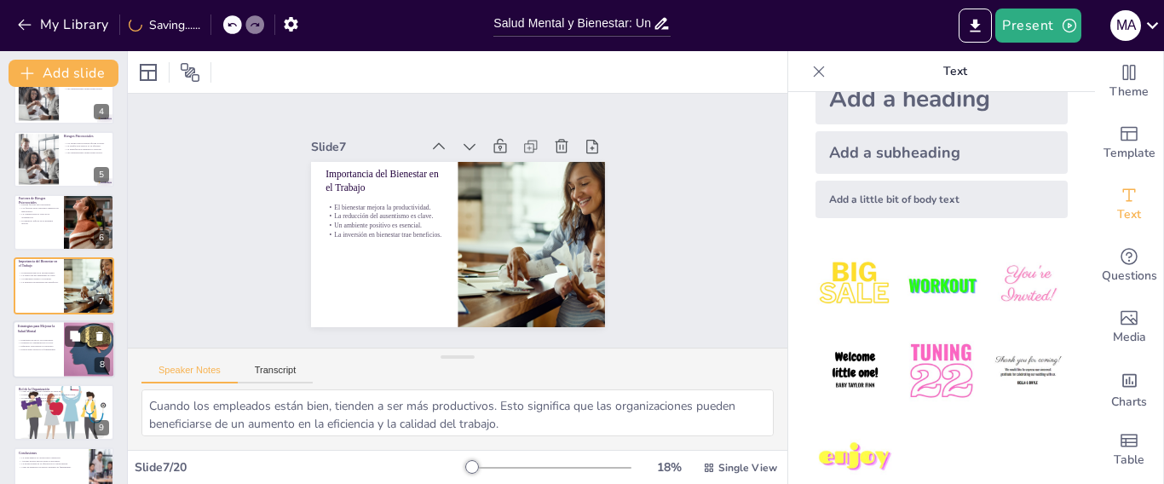
click at [55, 370] on div at bounding box center [64, 350] width 102 height 58
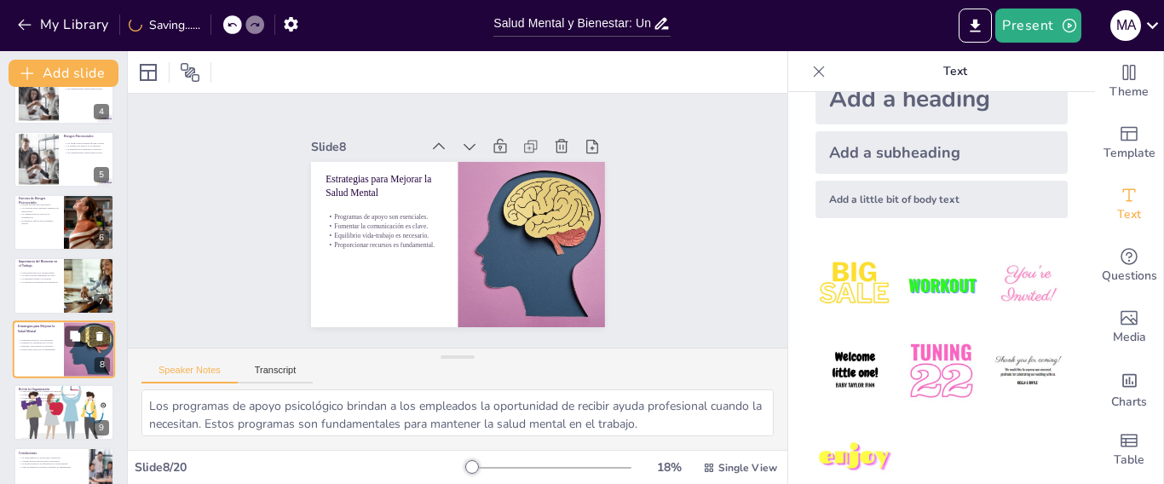
scroll to position [286, 0]
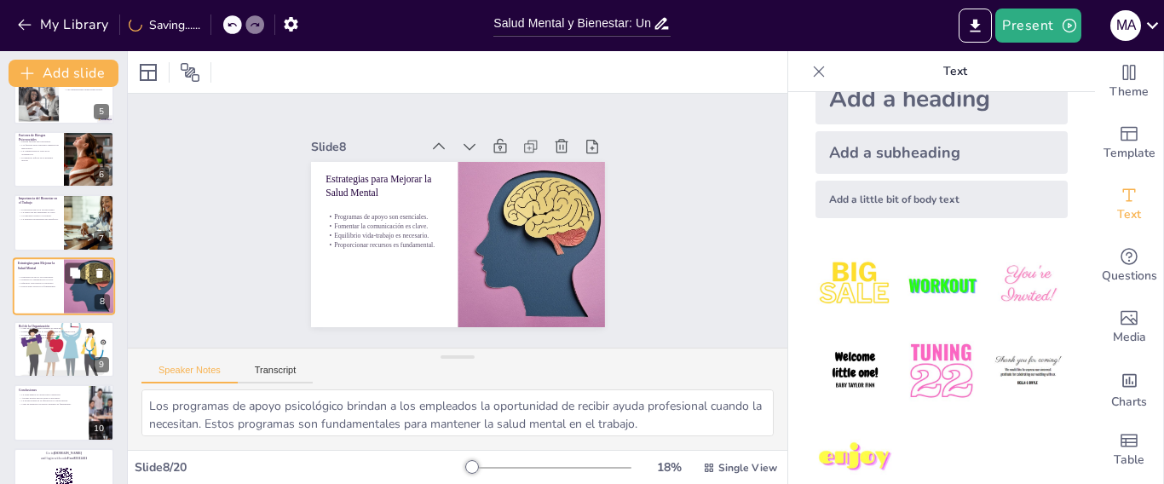
click at [55, 370] on div at bounding box center [63, 349] width 107 height 56
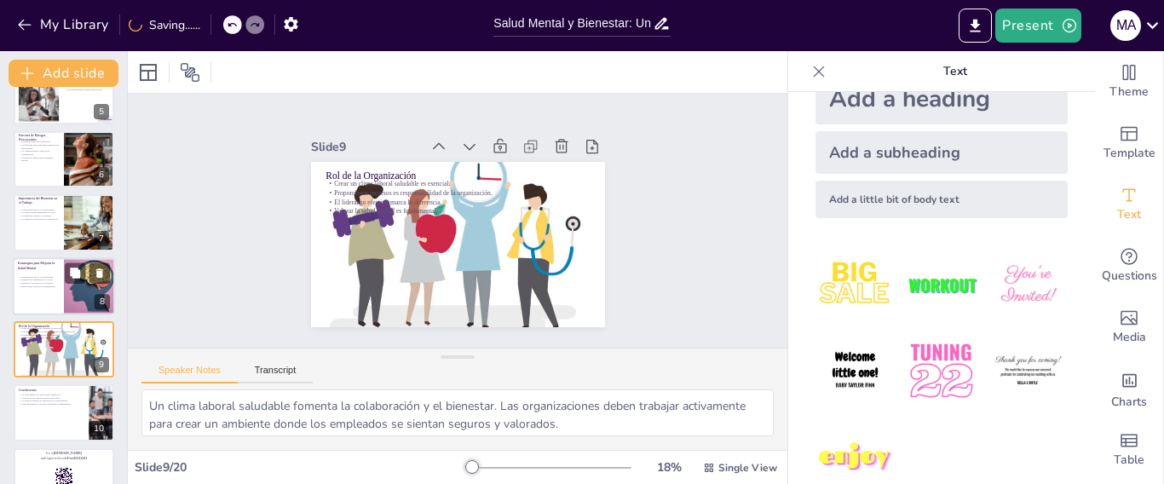
scroll to position [350, 0]
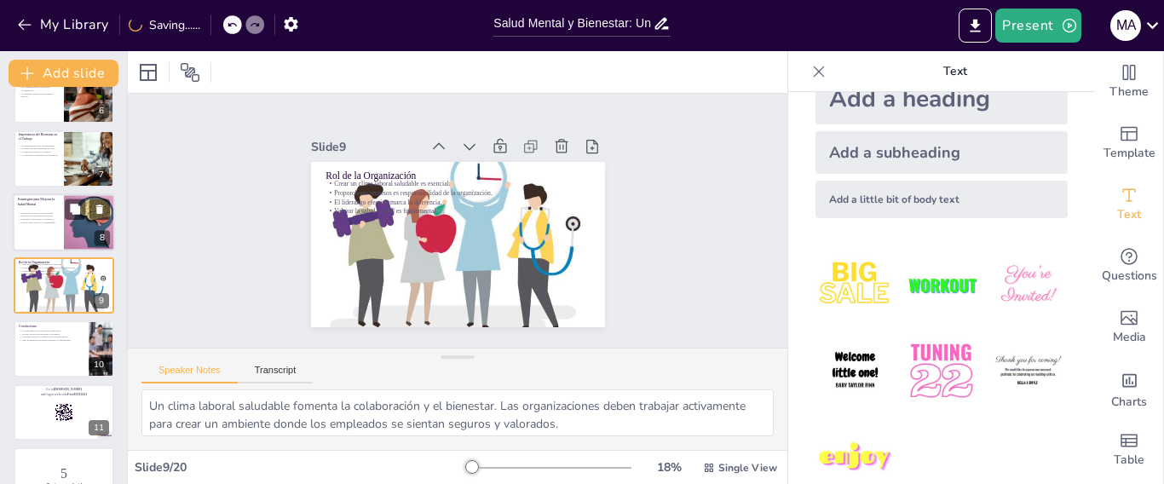
click at [55, 370] on div at bounding box center [64, 349] width 101 height 56
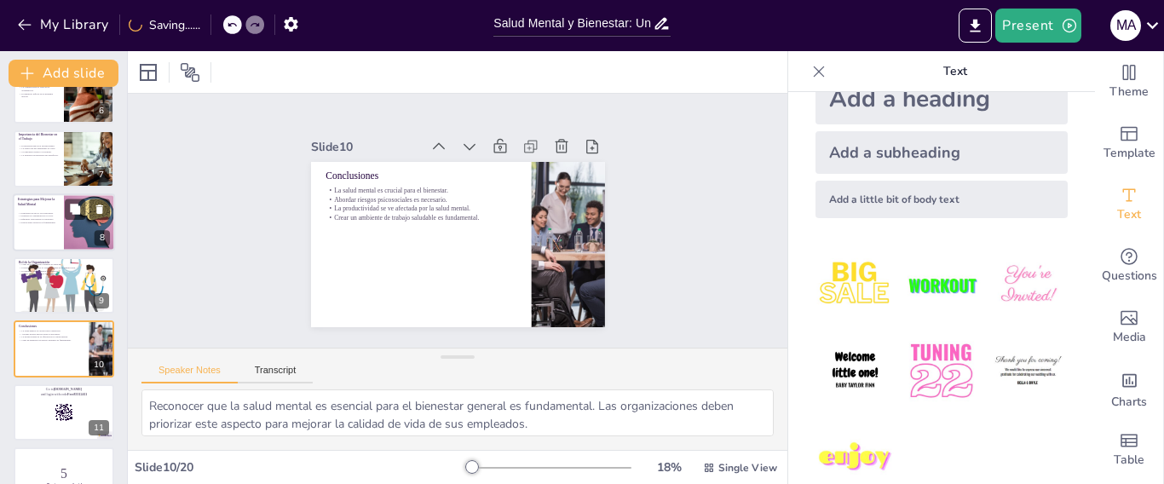
scroll to position [413, 0]
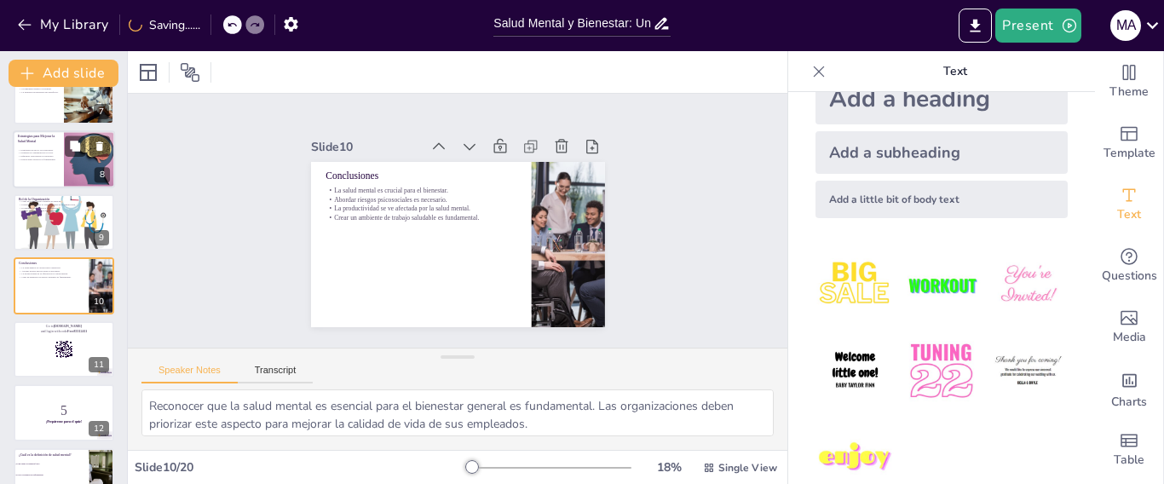
click at [55, 370] on div at bounding box center [64, 349] width 101 height 56
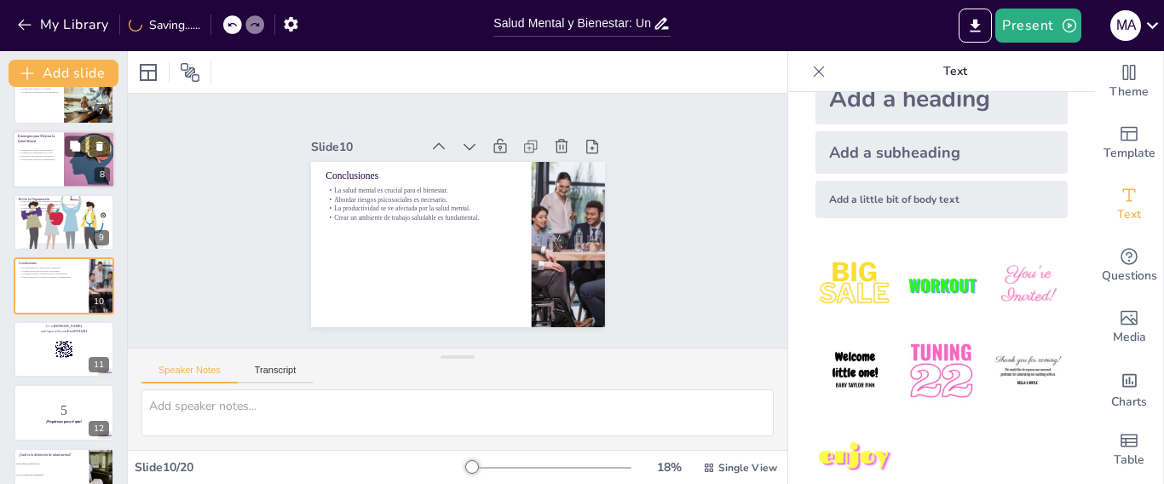
scroll to position [477, 0]
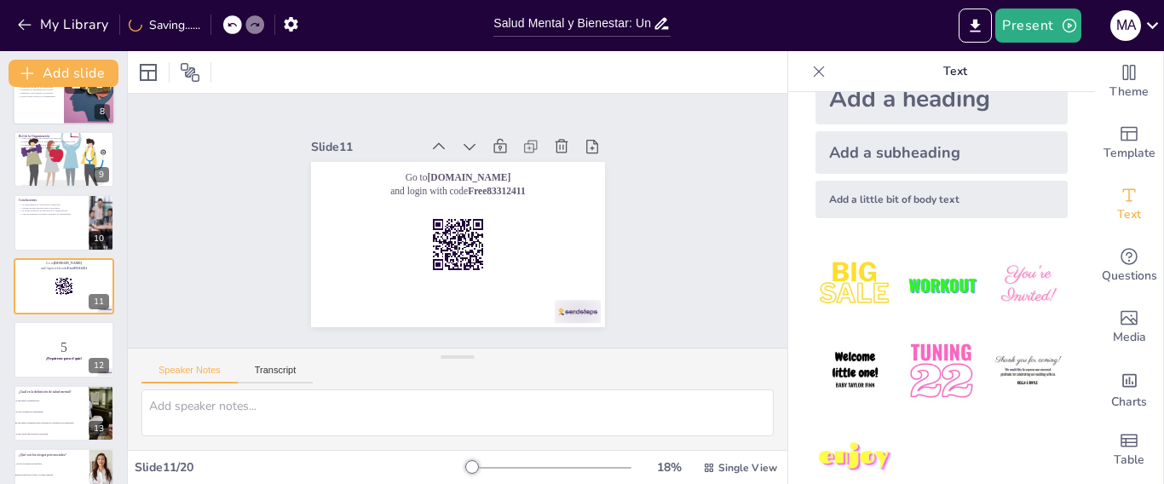
click at [55, 370] on div at bounding box center [64, 349] width 101 height 56
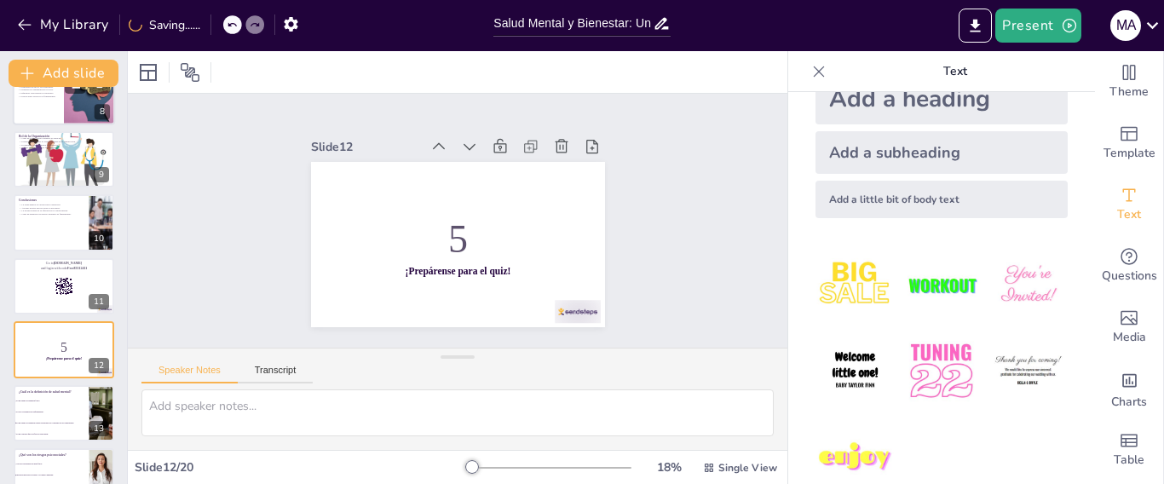
scroll to position [540, 0]
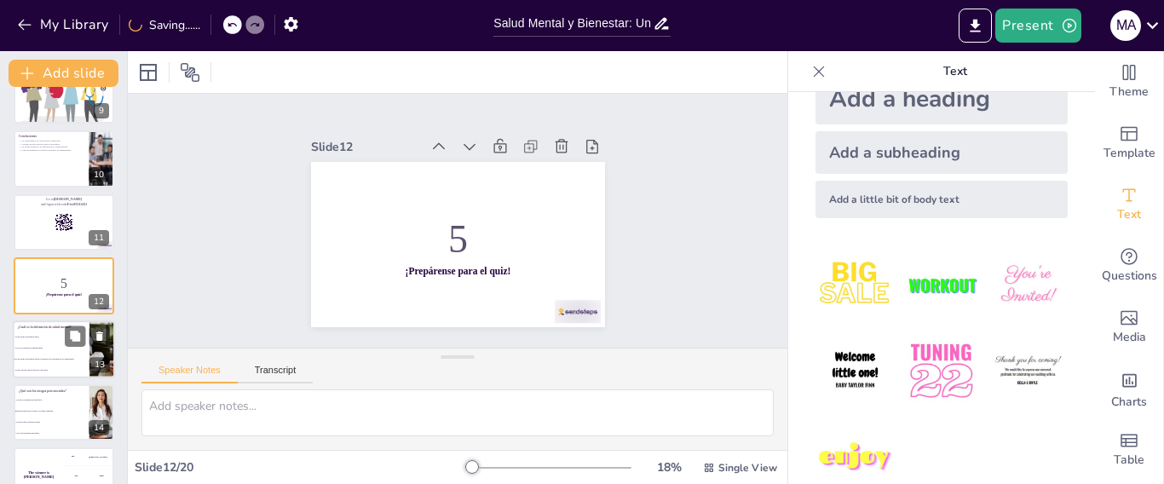
click at [53, 361] on li "Es un estado de bienestar donde el individuo es consciente de sus capacidades." at bounding box center [51, 359] width 77 height 11
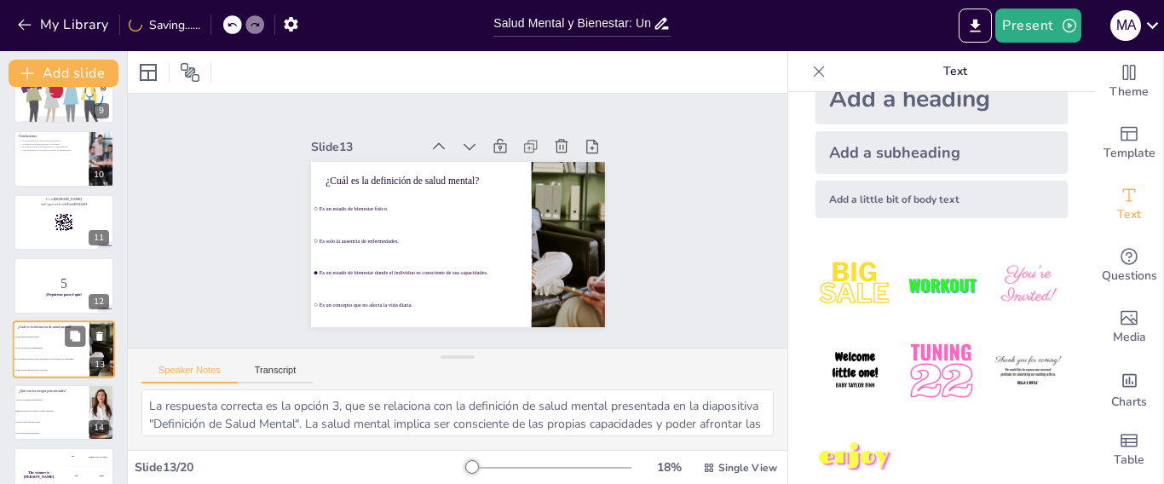
scroll to position [604, 0]
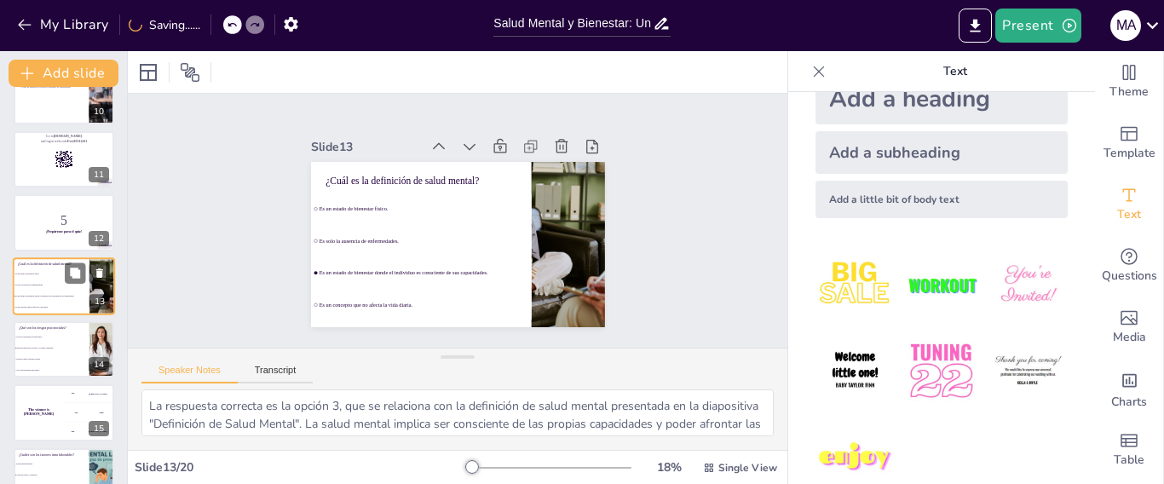
click at [53, 361] on li "Factores que no afectan la salud." at bounding box center [52, 359] width 76 height 10
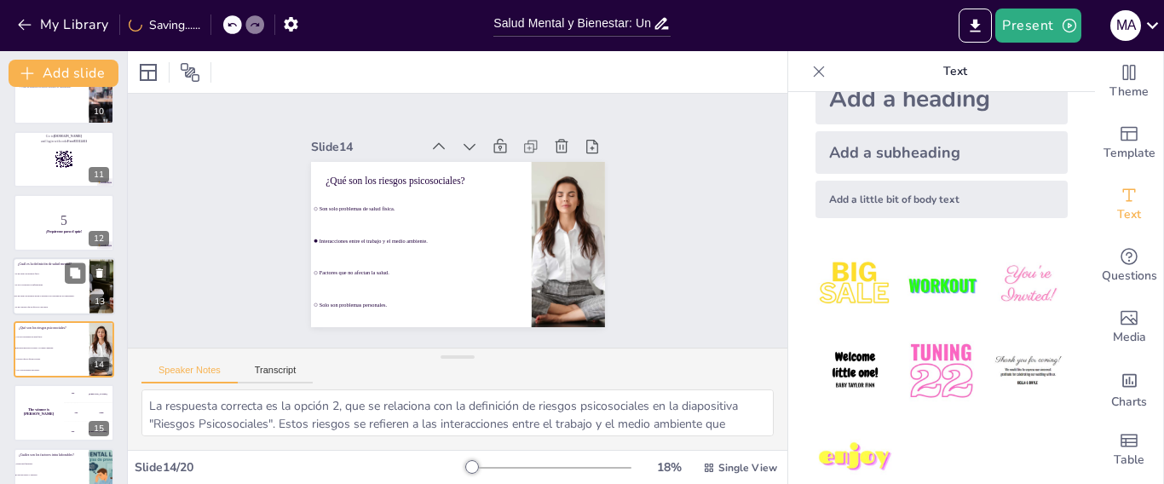
scroll to position [667, 0]
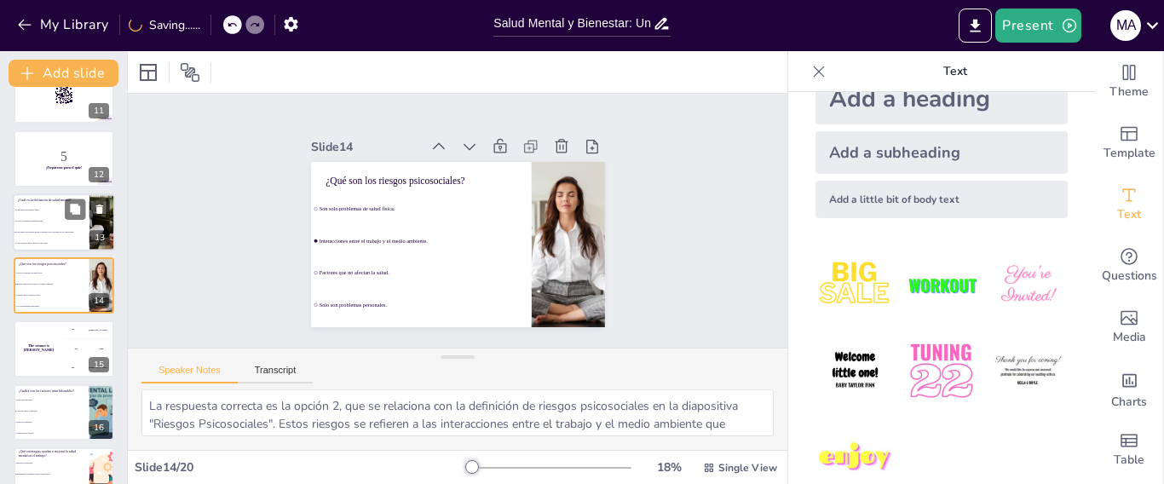
click at [53, 361] on div "The winner is [PERSON_NAME]" at bounding box center [39, 349] width 50 height 56
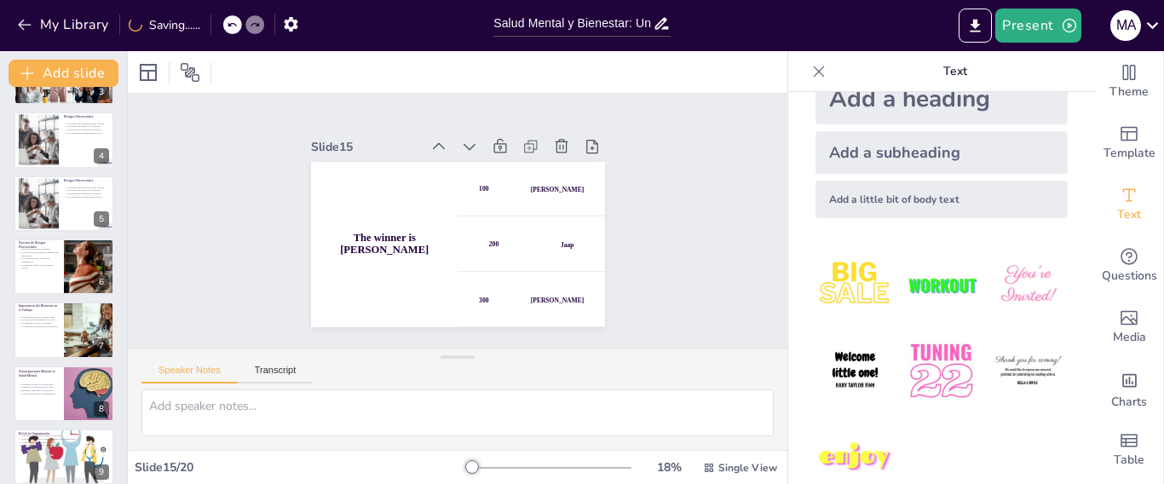
scroll to position [0, 0]
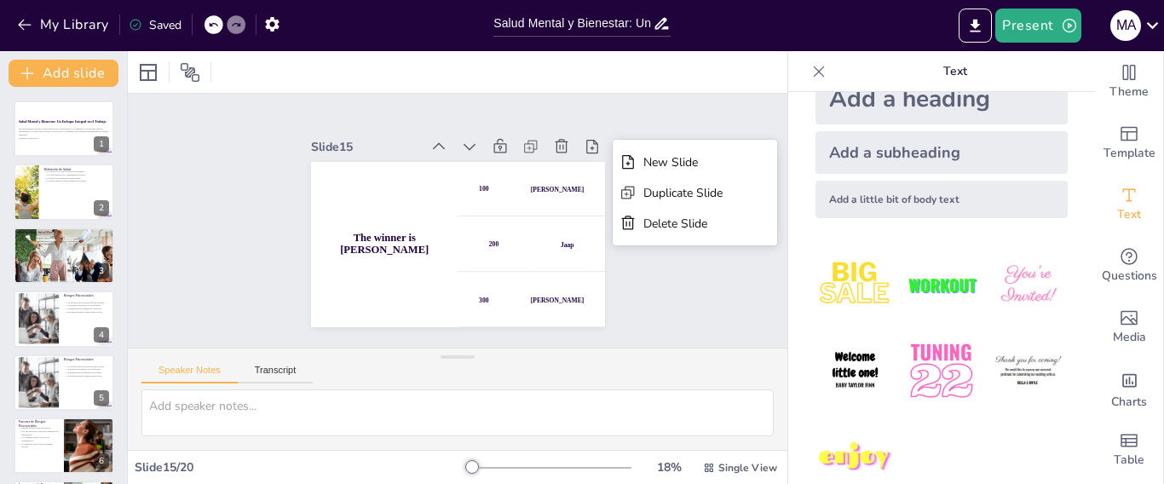
click at [661, 280] on div "Slide 1 Salud Mental y Bienestar: Un Enfoque Integral en el Trabajo Esta presen…" at bounding box center [457, 221] width 630 height 661
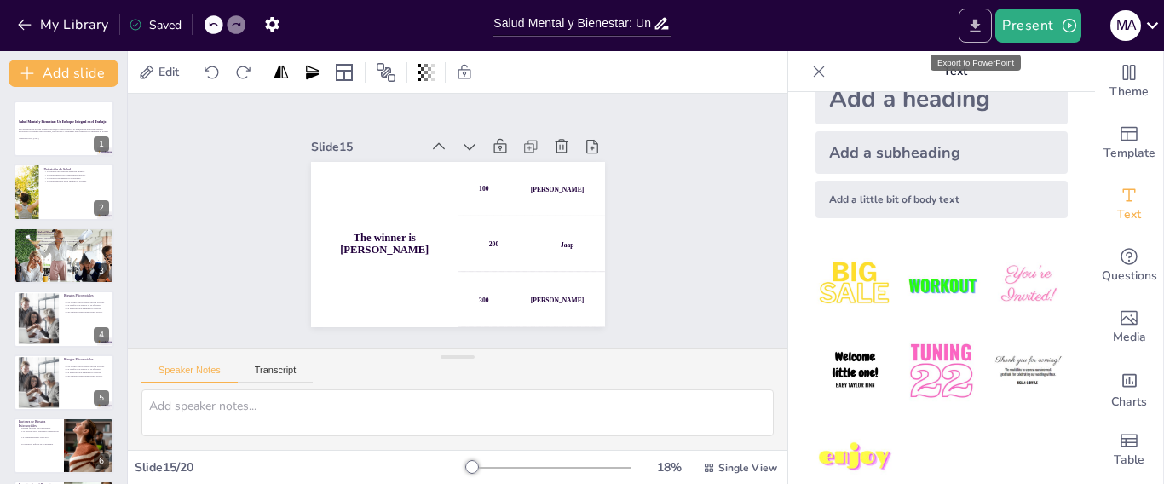
click at [979, 30] on icon "Export to PowerPoint" at bounding box center [976, 26] width 18 height 18
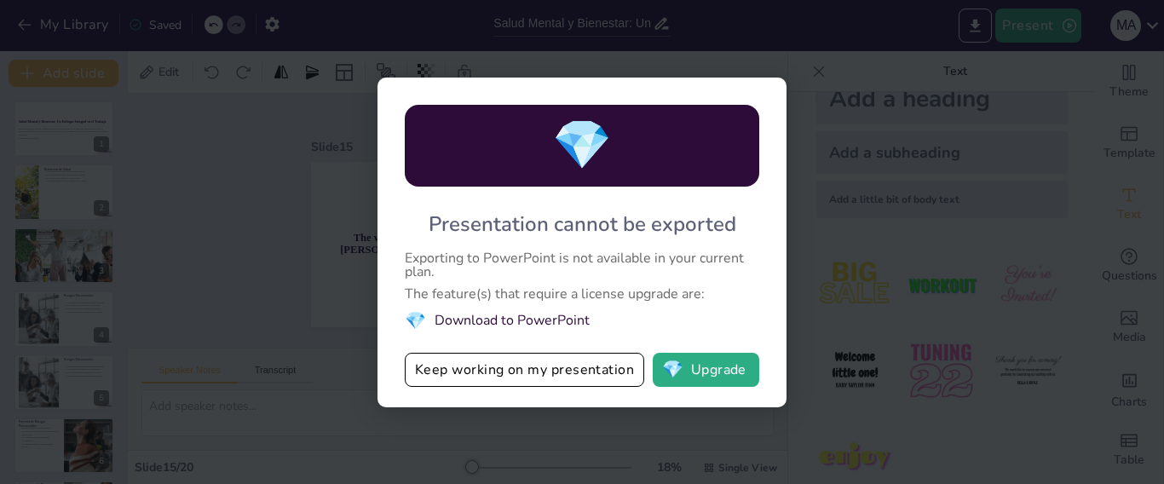
click at [228, 227] on div "💎 Presentation cannot be exported Exporting to PowerPoint is not available in y…" at bounding box center [582, 242] width 1164 height 484
click at [521, 324] on li "💎 Download to PowerPoint" at bounding box center [582, 320] width 355 height 23
click at [509, 367] on button "Keep working on my presentation" at bounding box center [525, 370] width 240 height 34
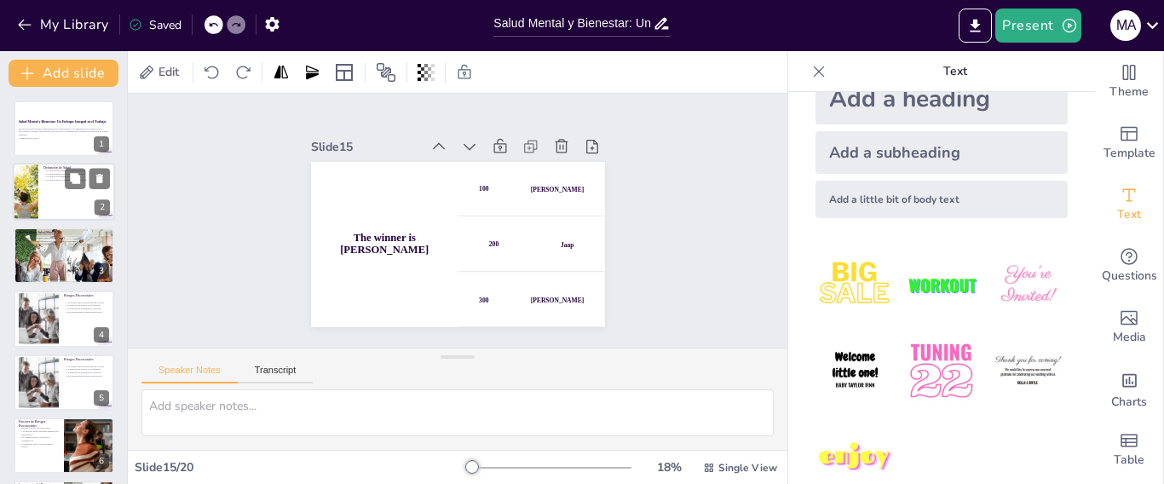
click at [72, 195] on div at bounding box center [64, 193] width 102 height 58
